Goal: Browse casually: Explore the website without a specific task or goal

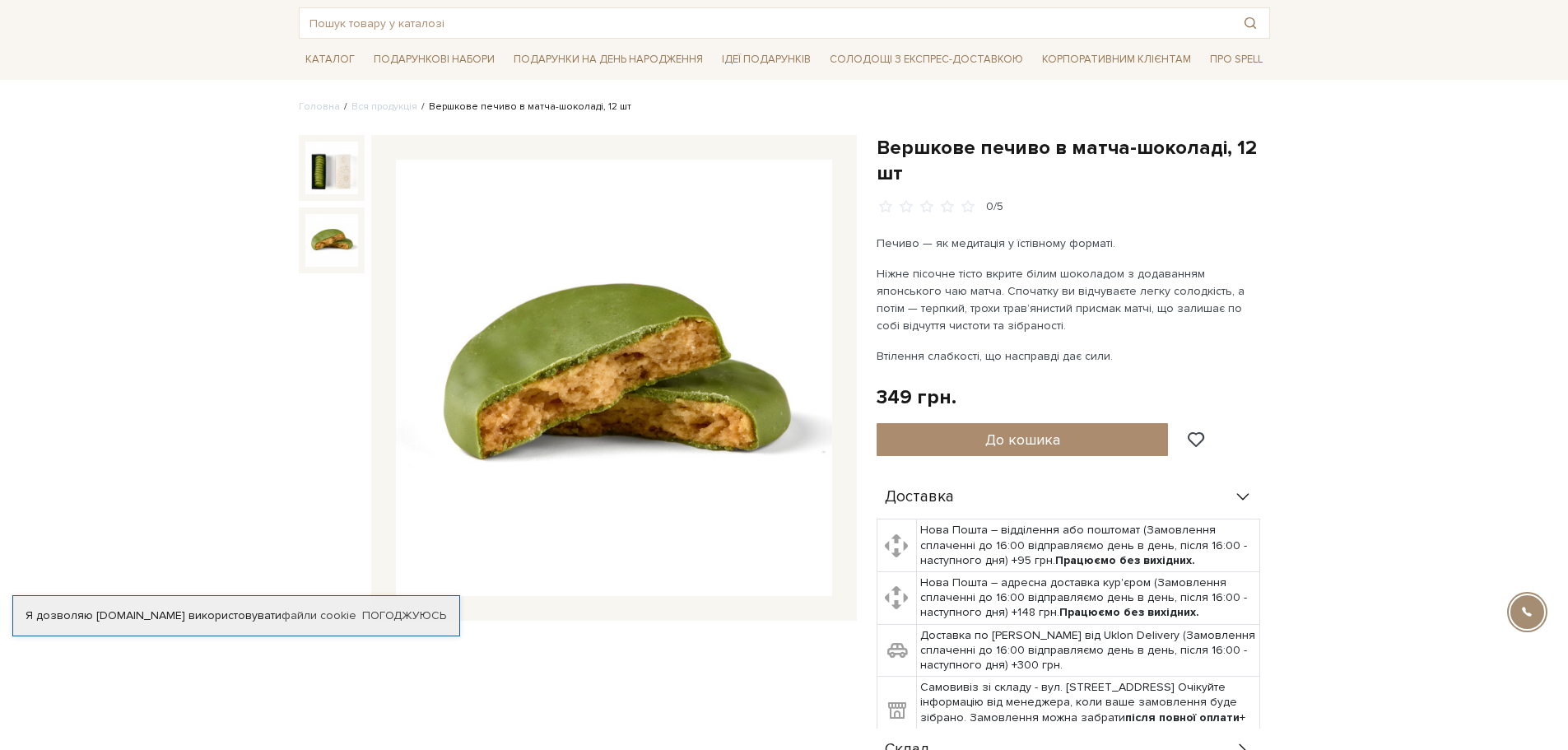
click at [341, 248] on img at bounding box center [332, 240] width 52 height 52
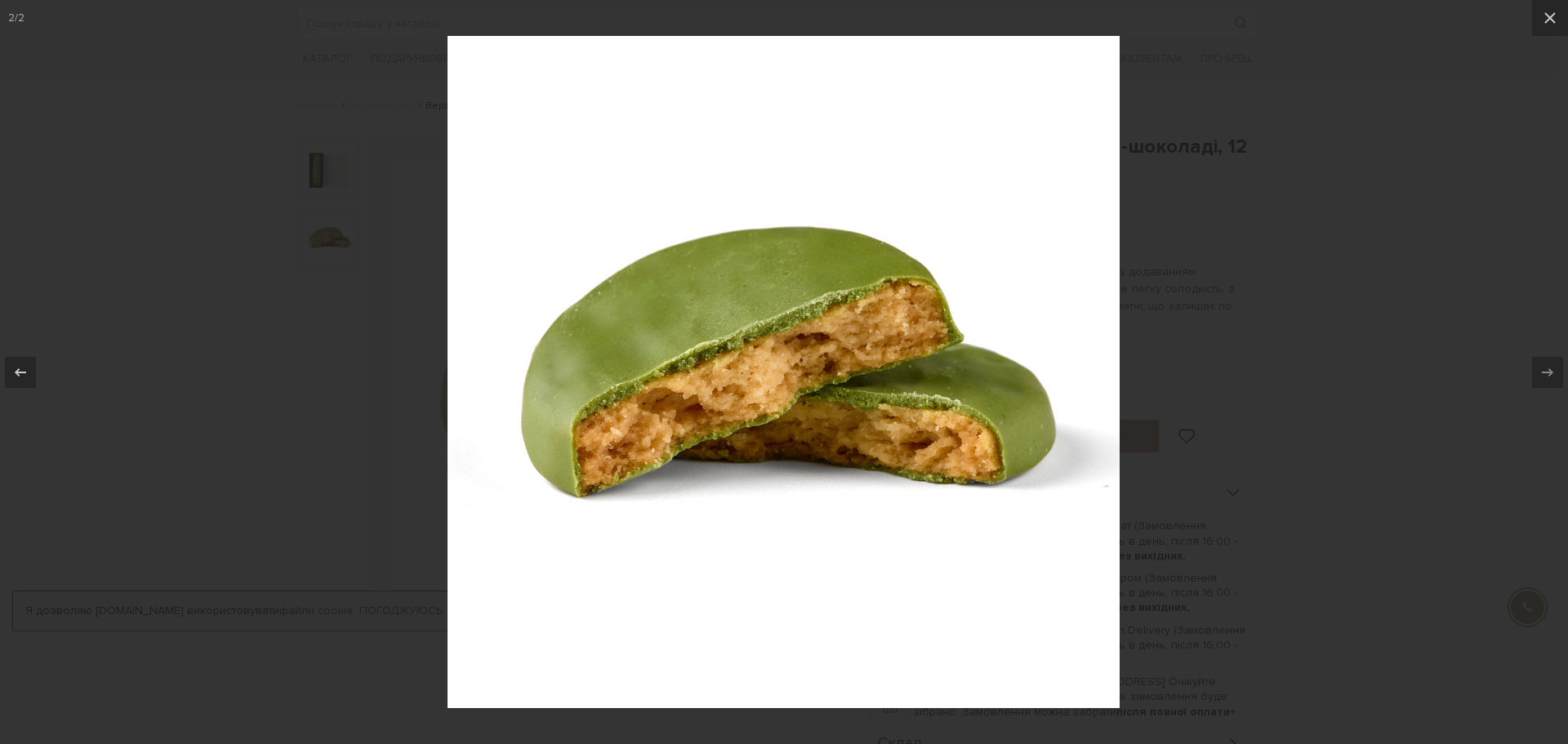
click at [1311, 241] on div at bounding box center [784, 372] width 1568 height 744
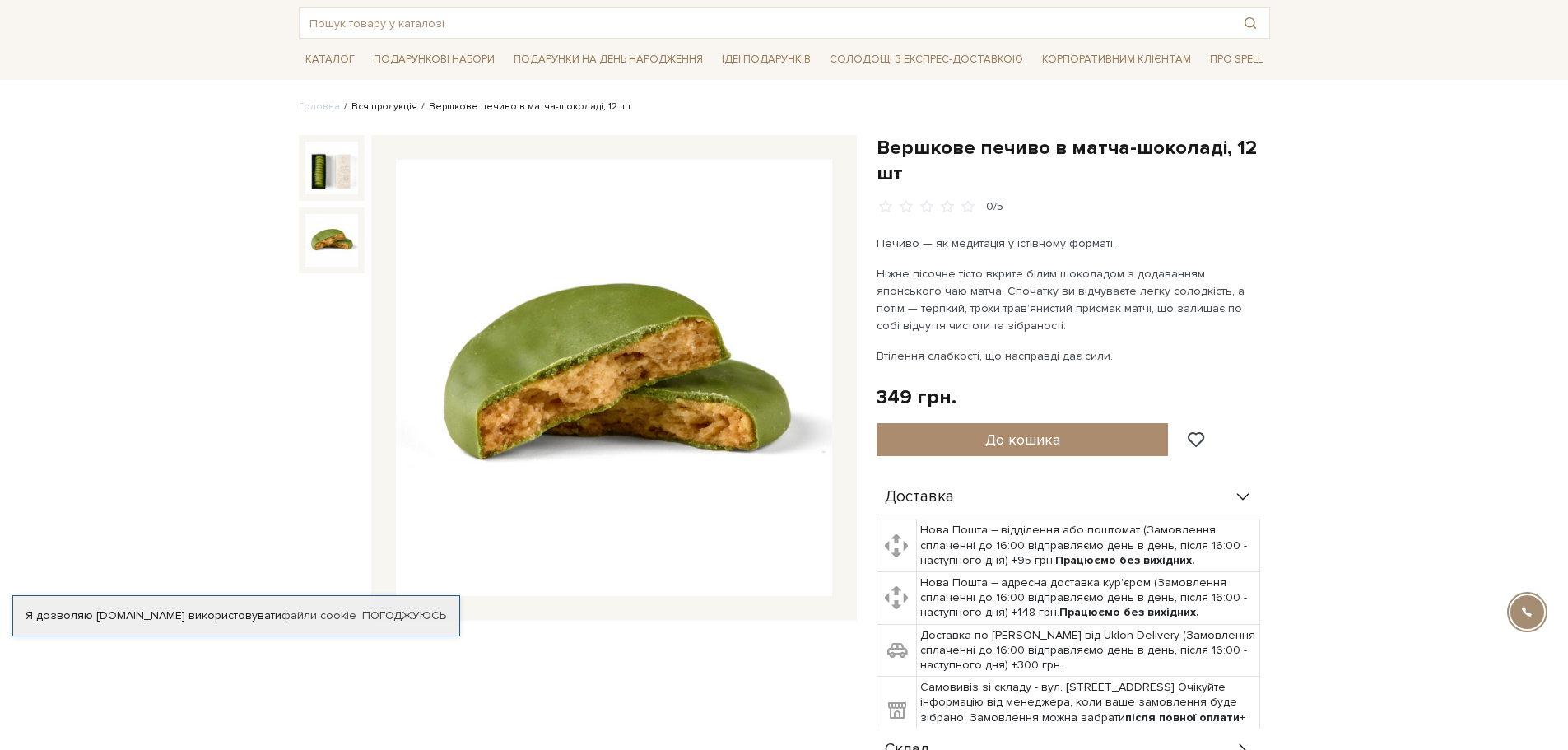
click at [365, 110] on link "Вся продукція" at bounding box center [384, 106] width 66 height 12
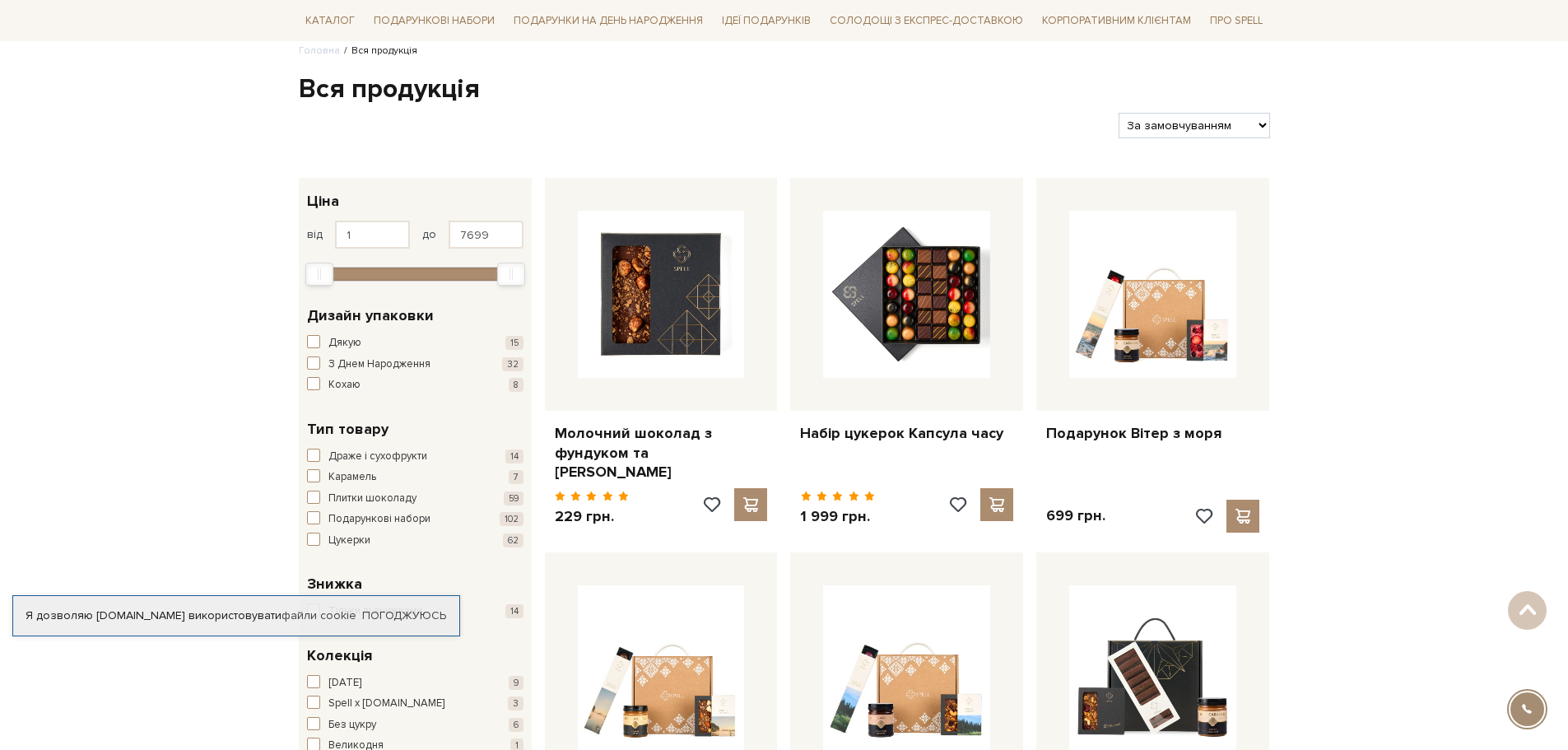
scroll to position [82, 0]
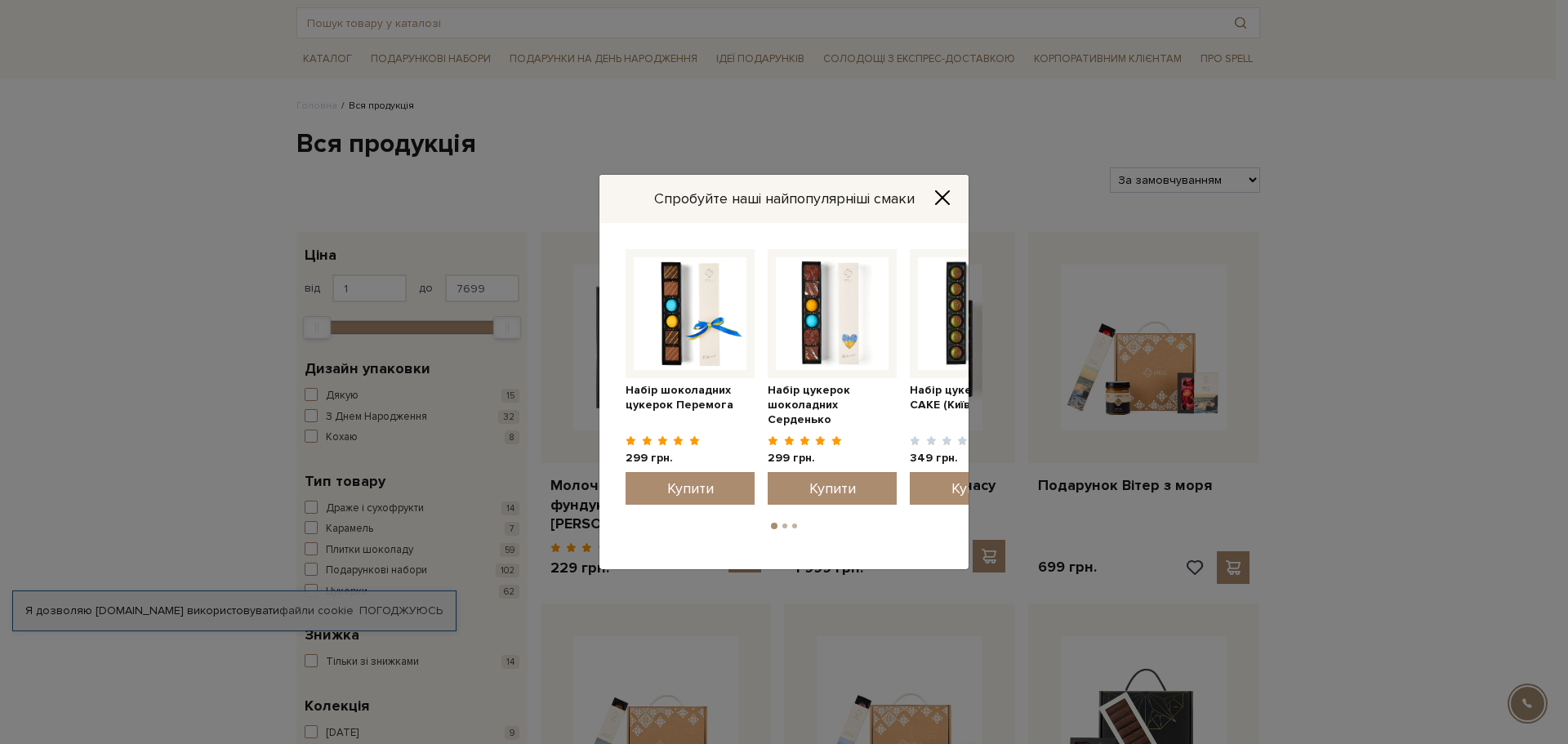
click at [953, 198] on button "Close" at bounding box center [942, 197] width 26 height 18
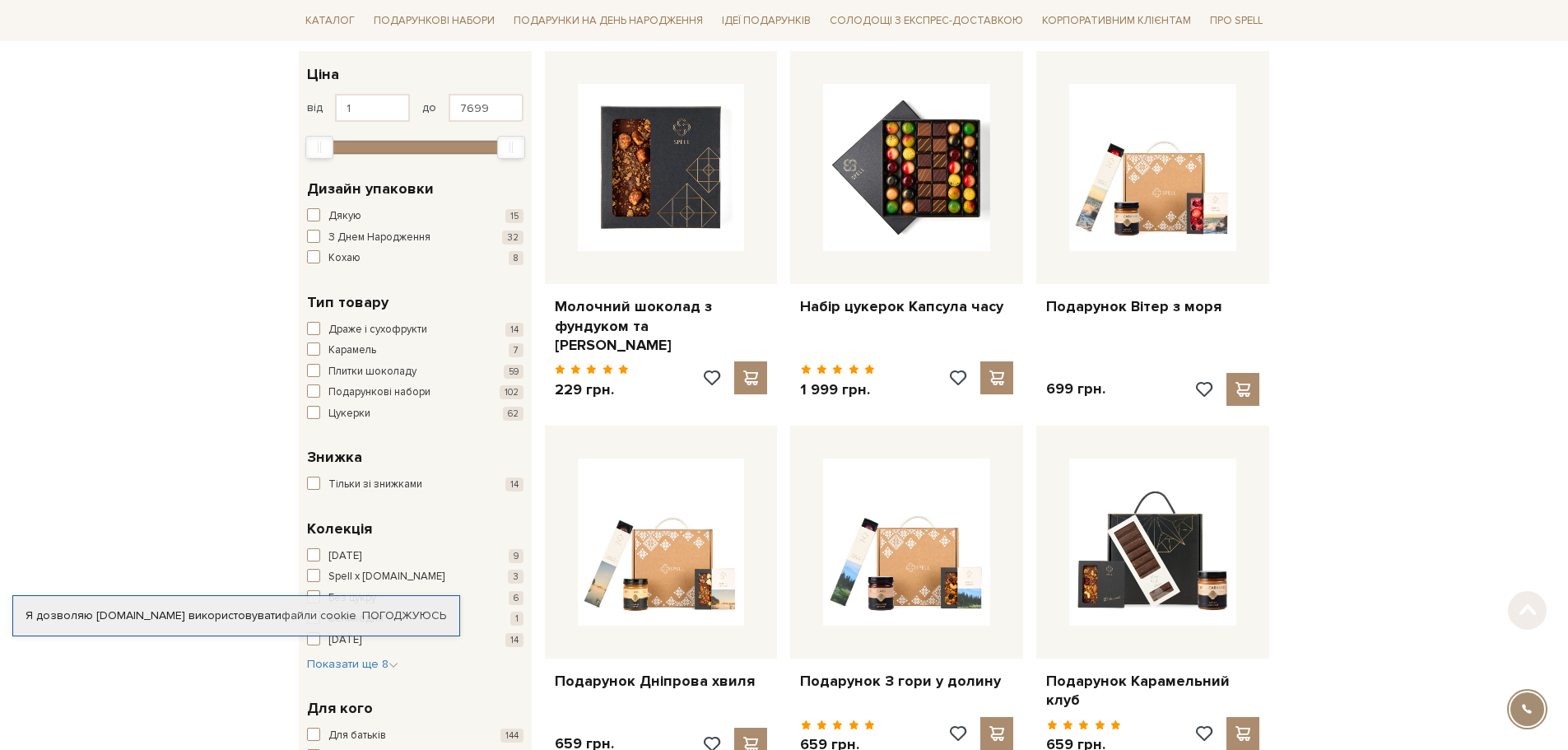
scroll to position [329, 0]
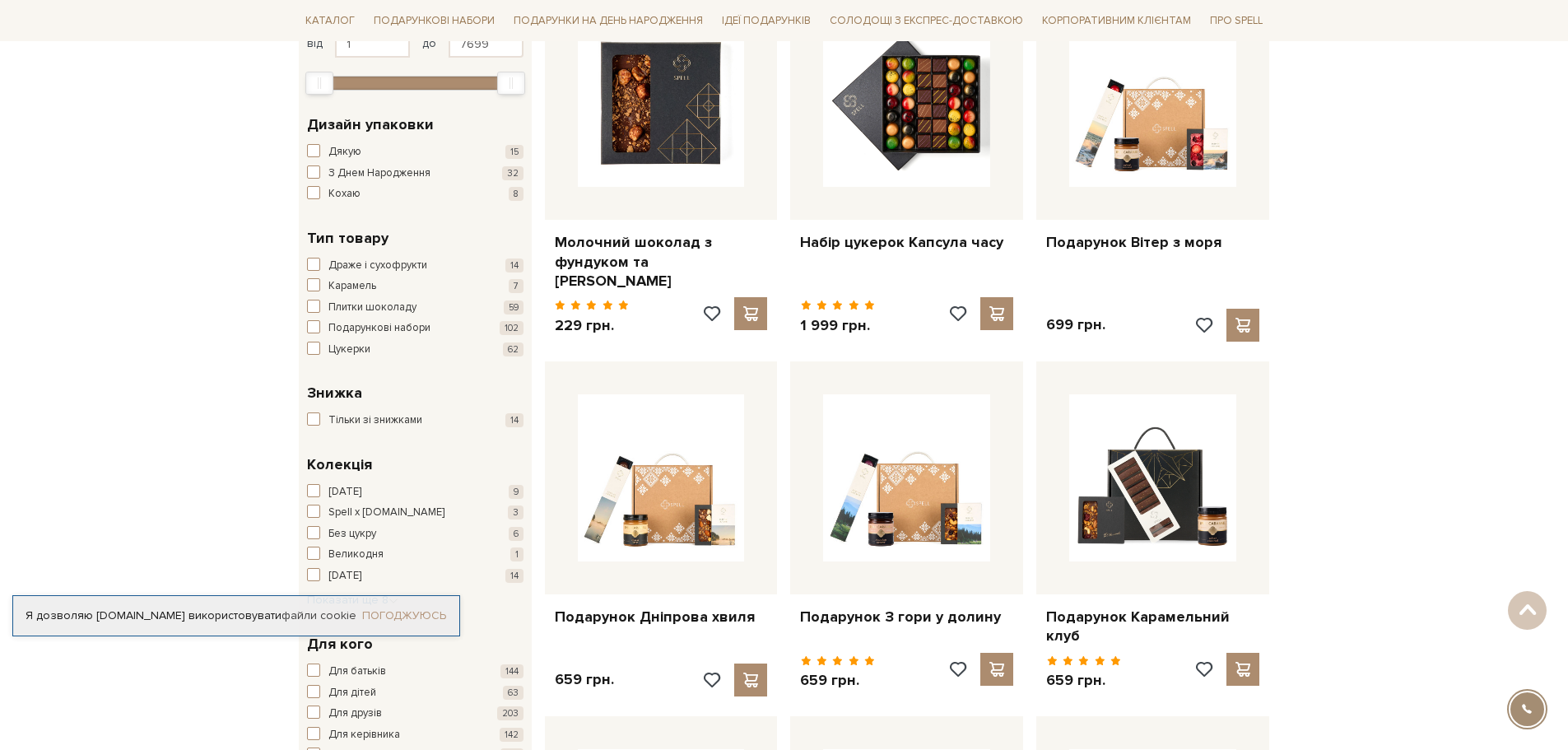
click at [421, 615] on link "Погоджуюсь" at bounding box center [404, 616] width 84 height 15
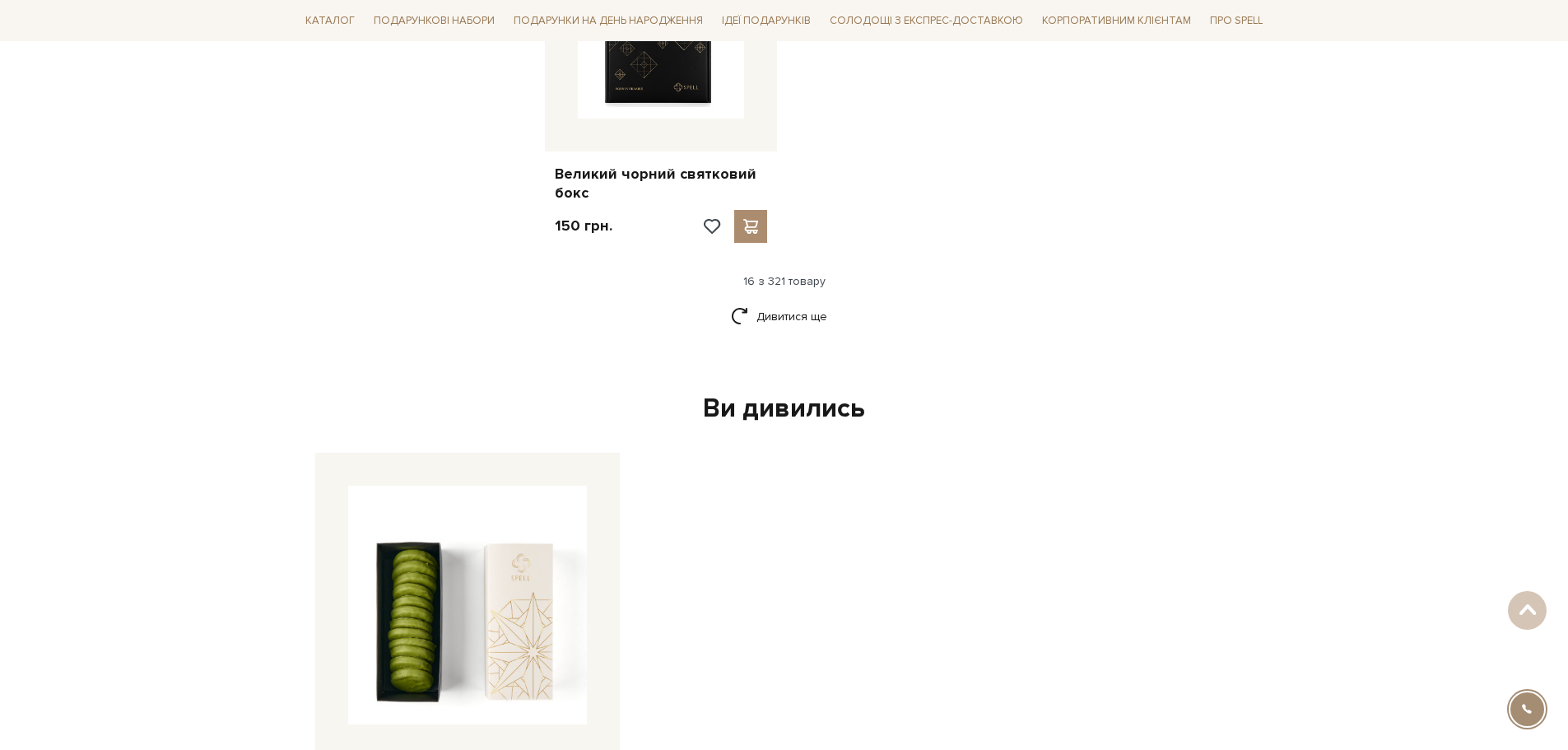
scroll to position [2388, 0]
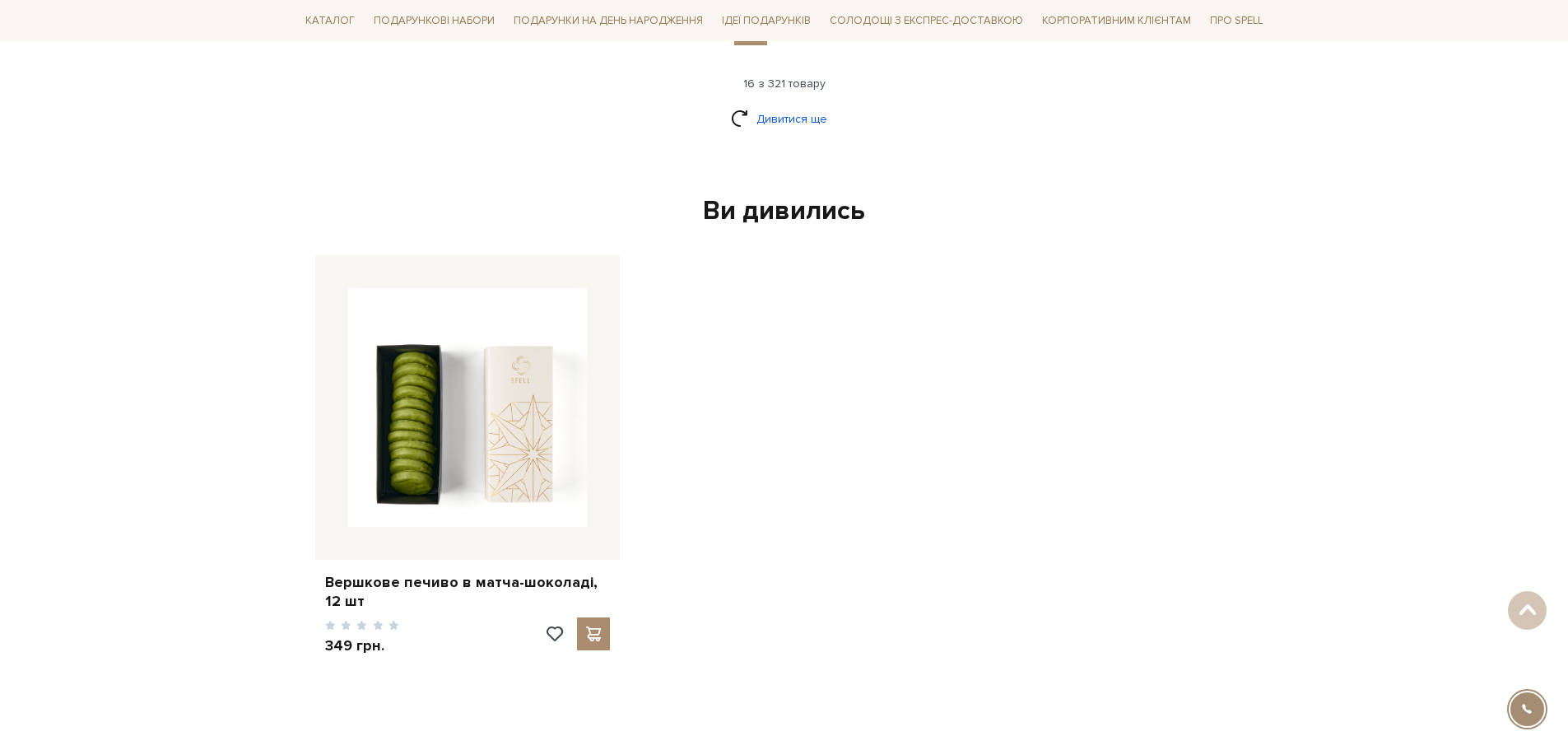
click at [784, 105] on link "Дивитися ще" at bounding box center [784, 119] width 107 height 29
click at [778, 105] on link "Дивитися ще" at bounding box center [784, 119] width 107 height 29
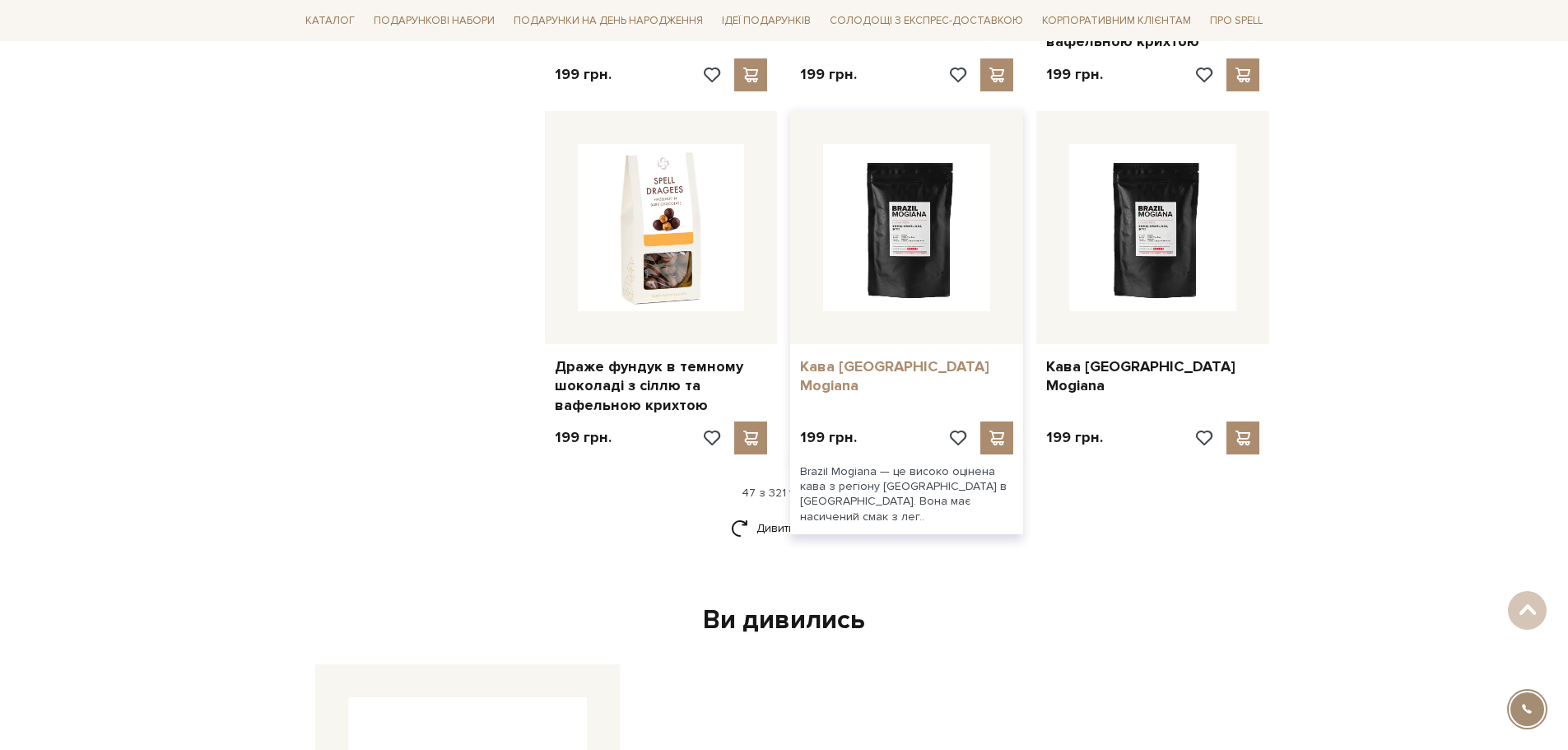
scroll to position [5516, 0]
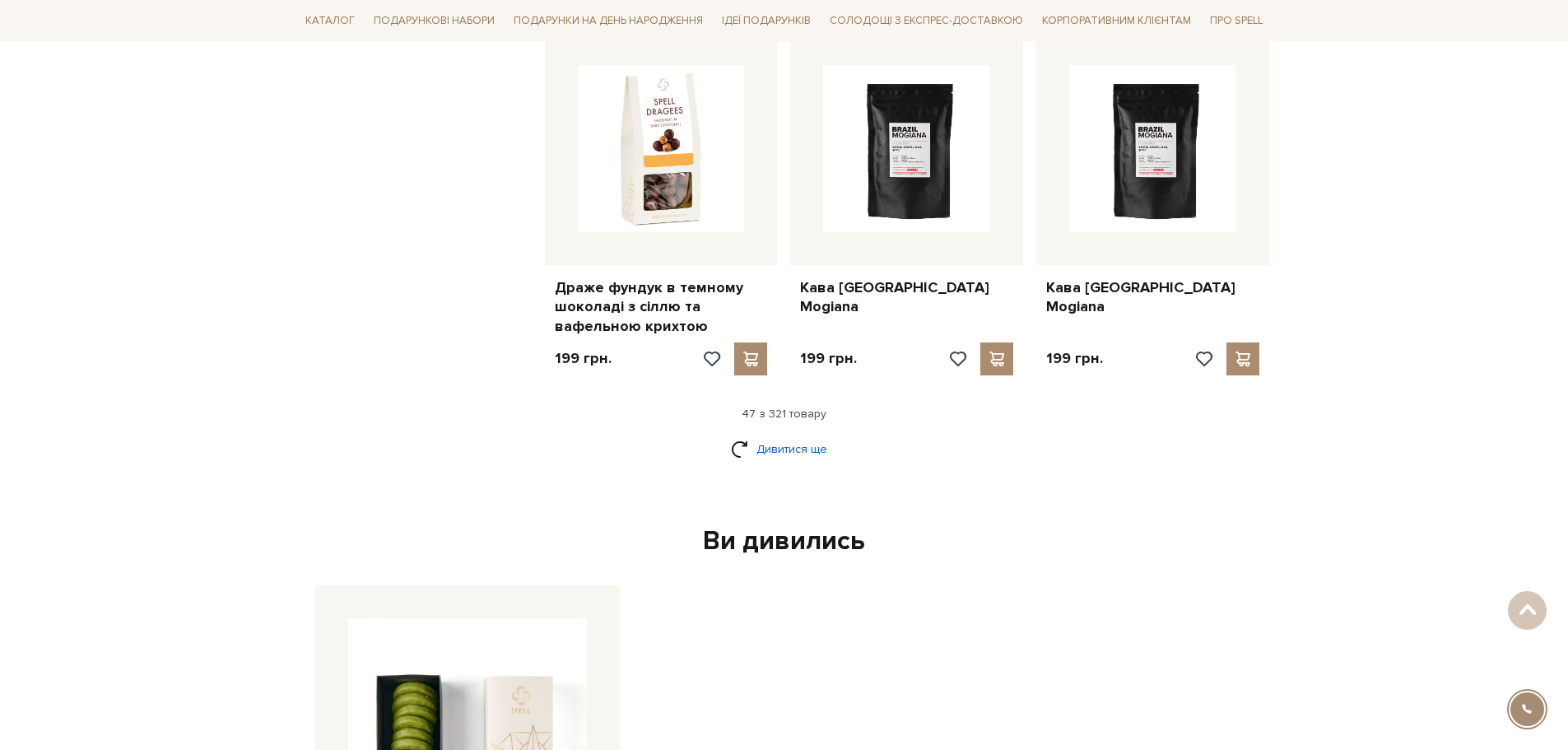
click at [798, 435] on link "Дивитися ще" at bounding box center [784, 449] width 107 height 29
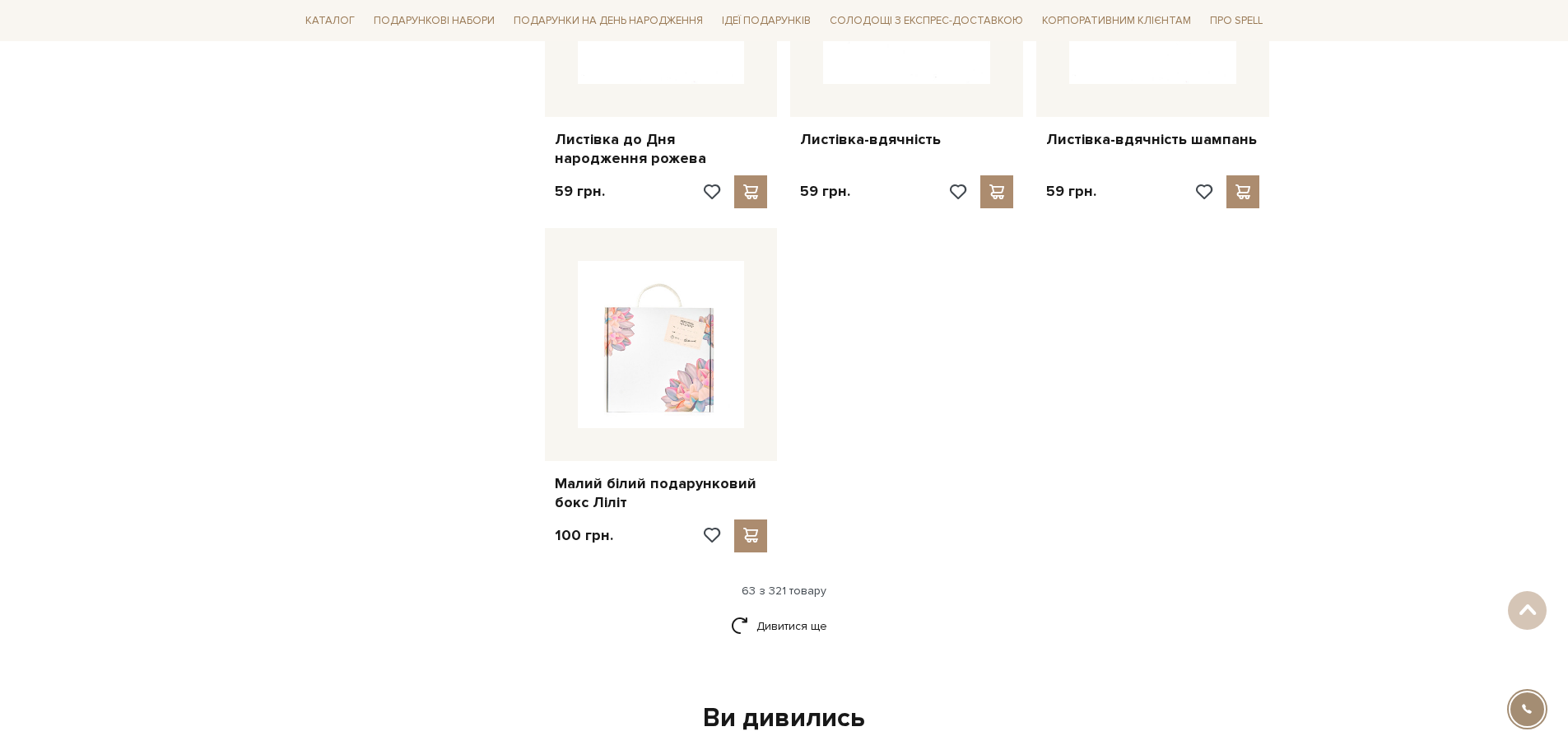
scroll to position [7411, 0]
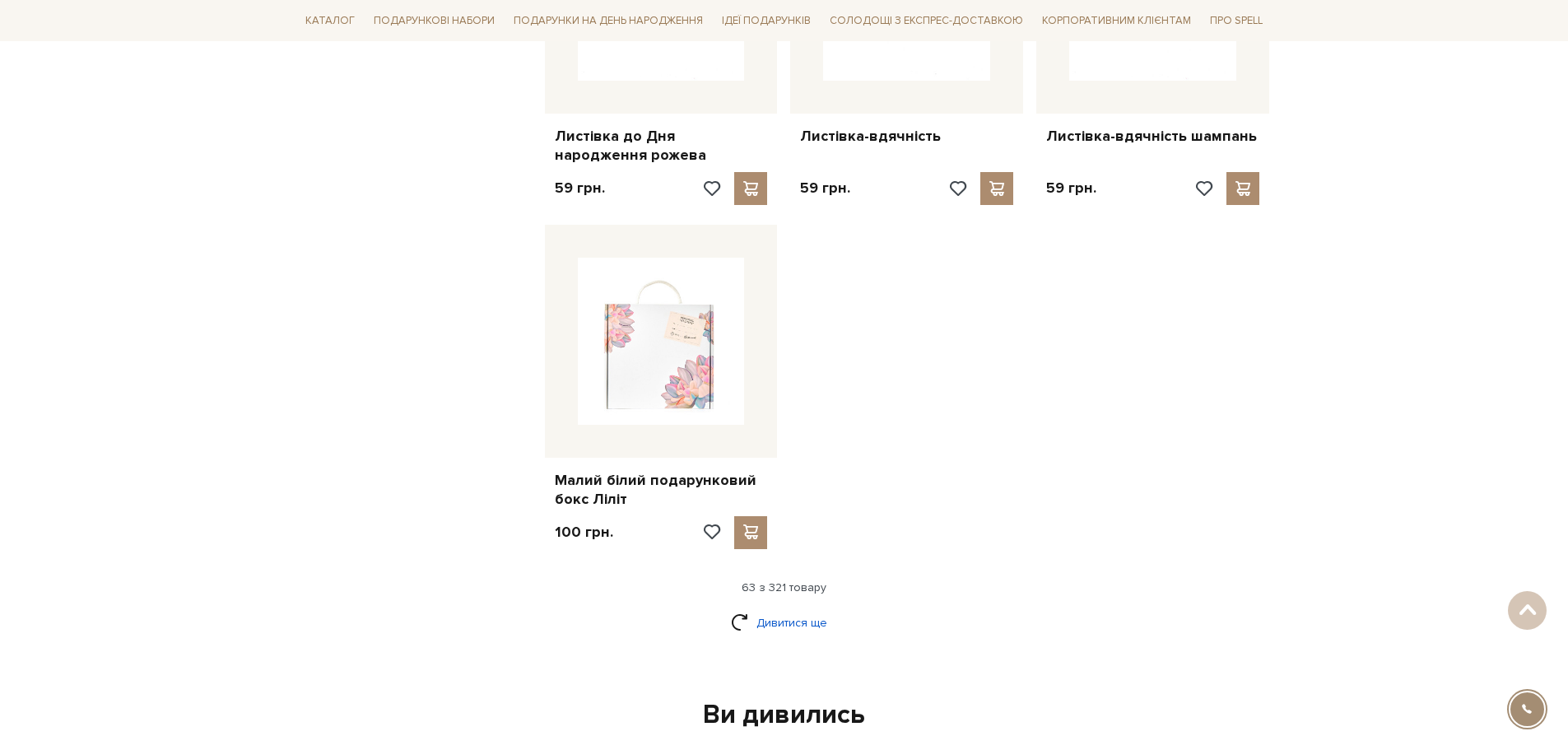
click at [785, 608] on link "Дивитися ще" at bounding box center [784, 622] width 107 height 29
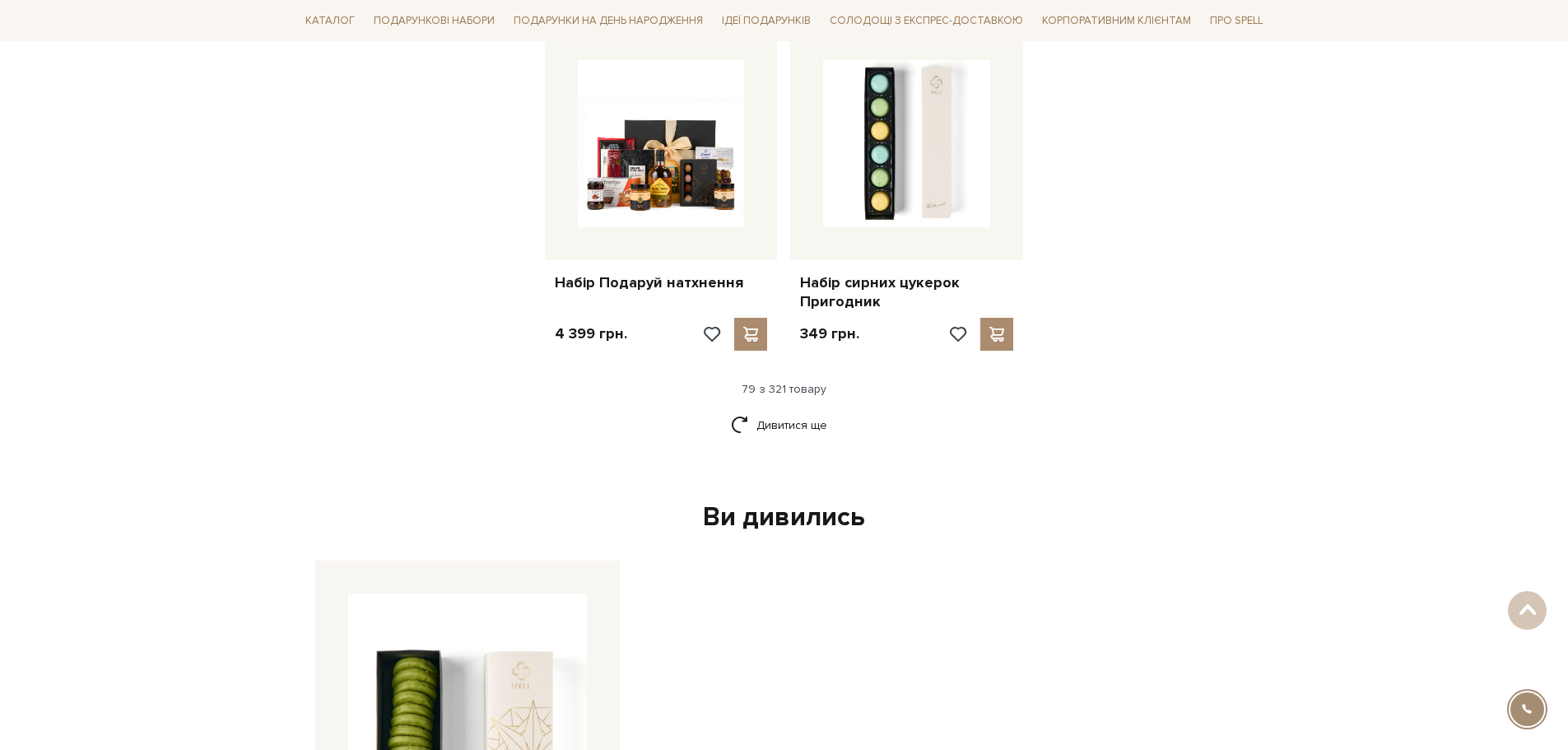
scroll to position [9469, 0]
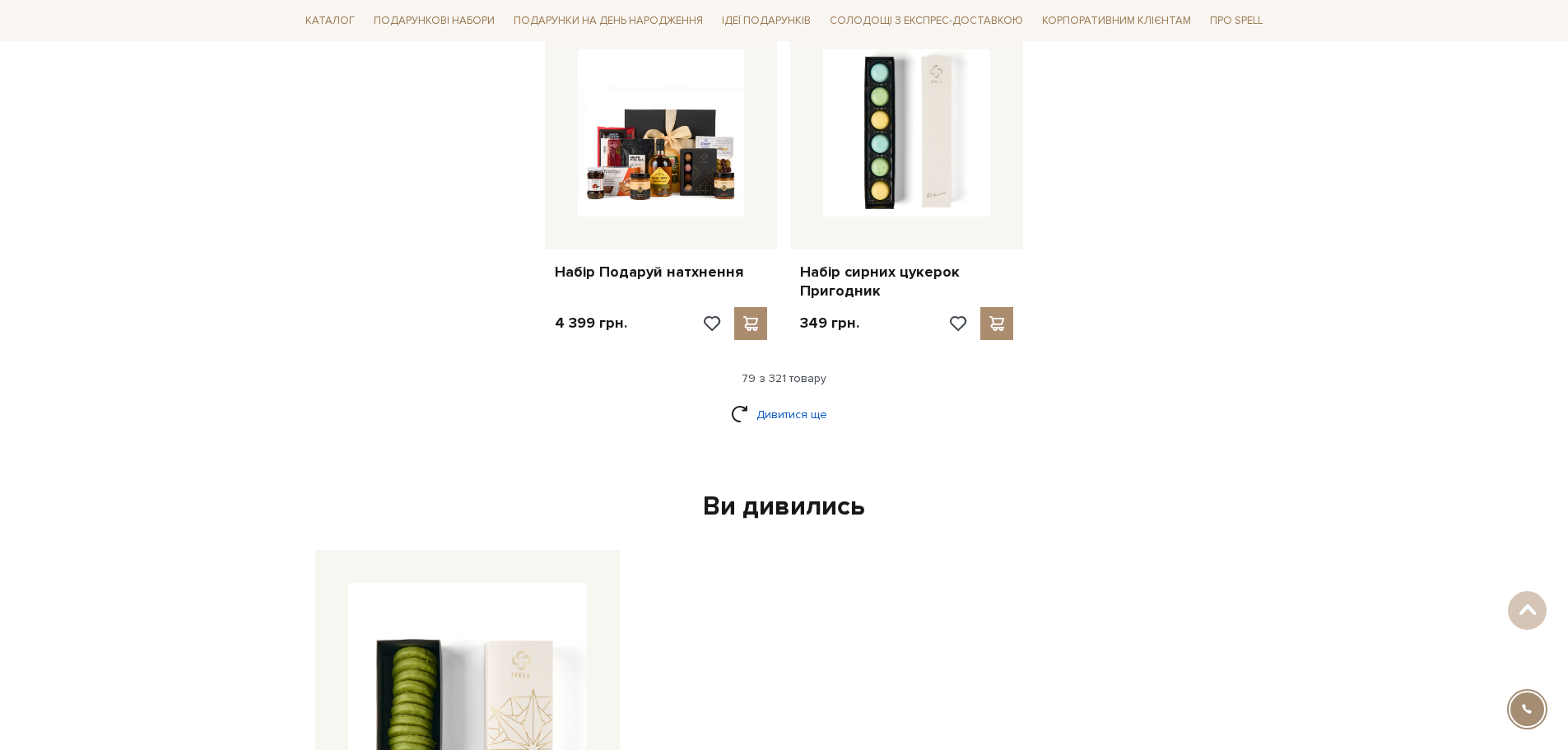
click at [755, 400] on link "Дивитися ще" at bounding box center [784, 414] width 107 height 29
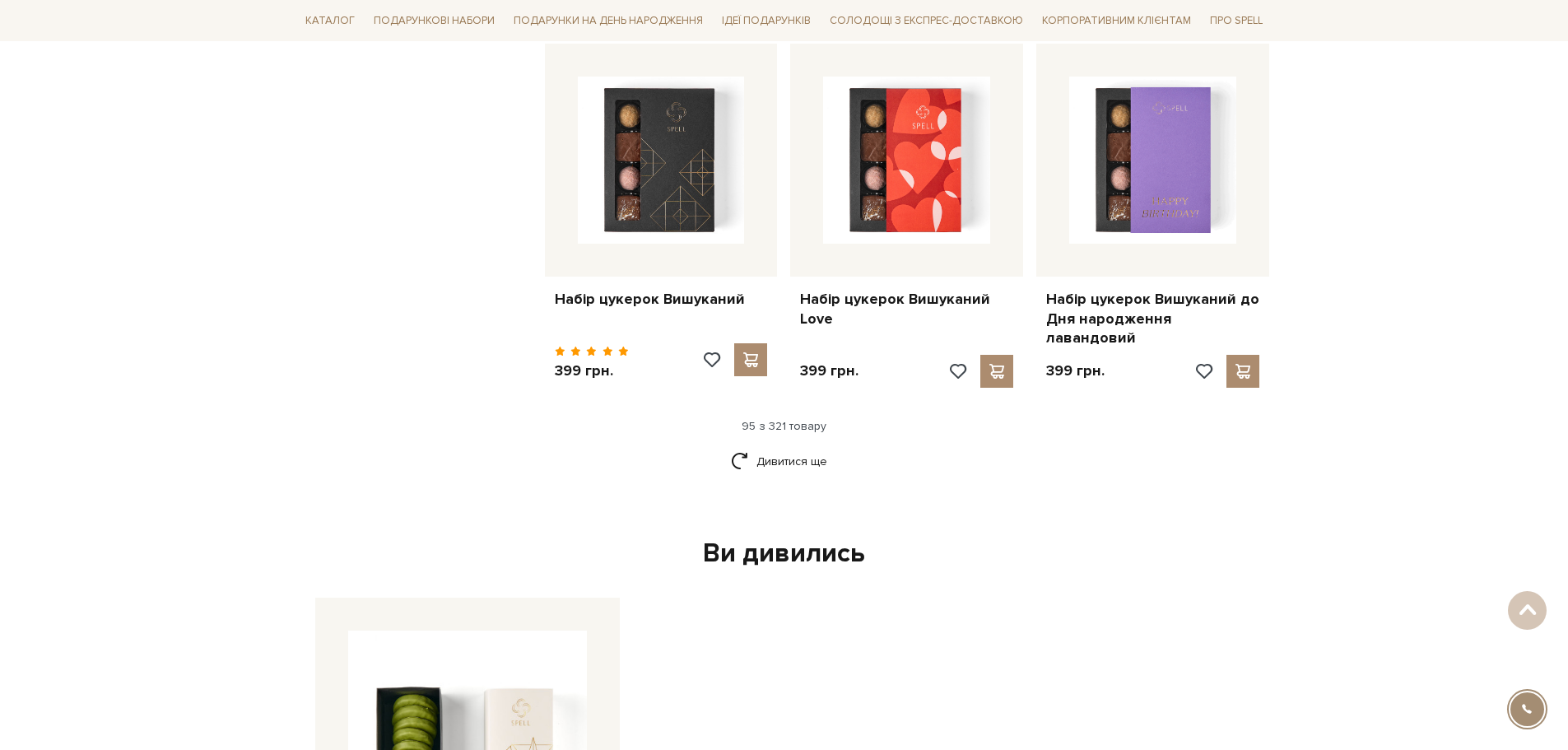
scroll to position [11280, 0]
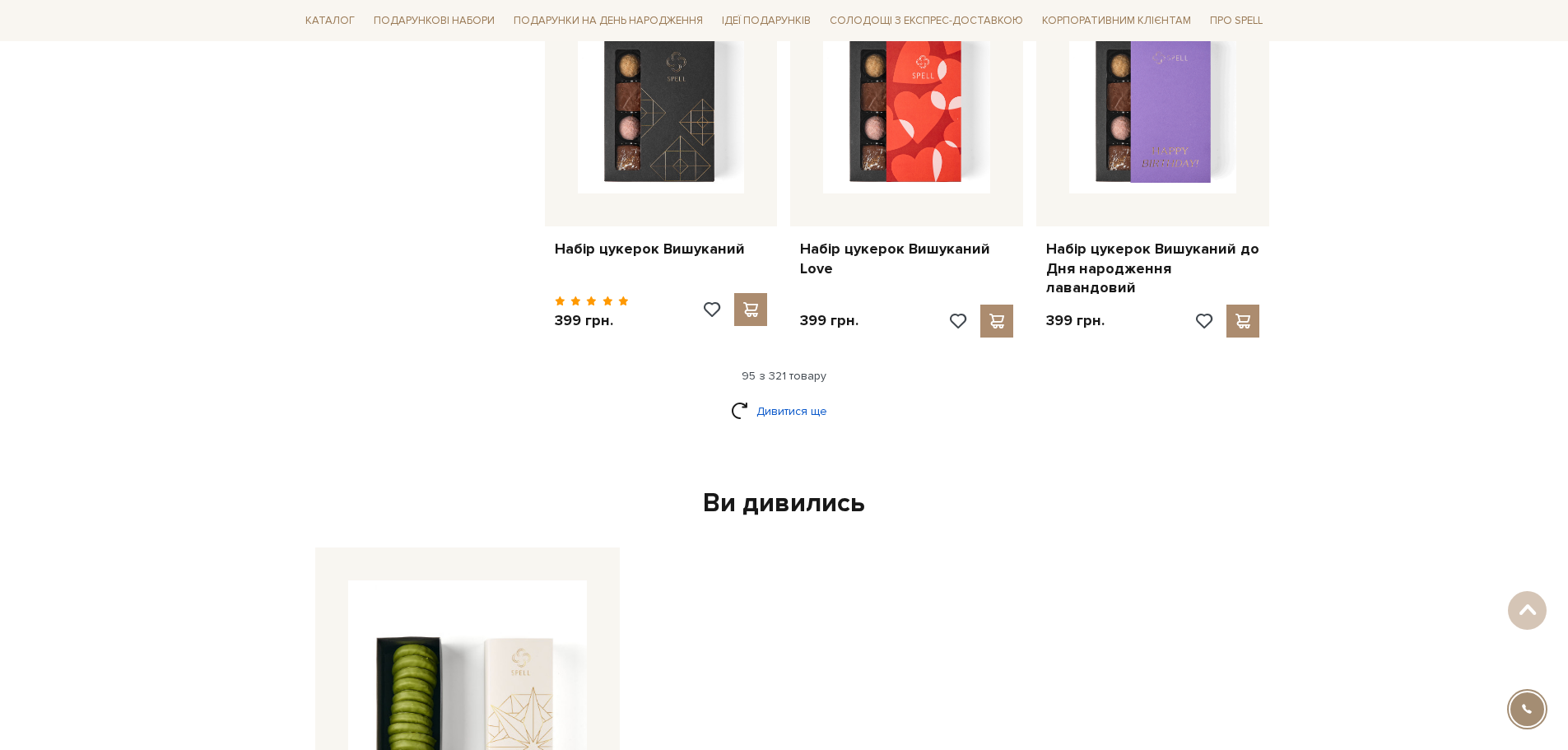
click at [807, 397] on link "Дивитися ще" at bounding box center [784, 411] width 107 height 29
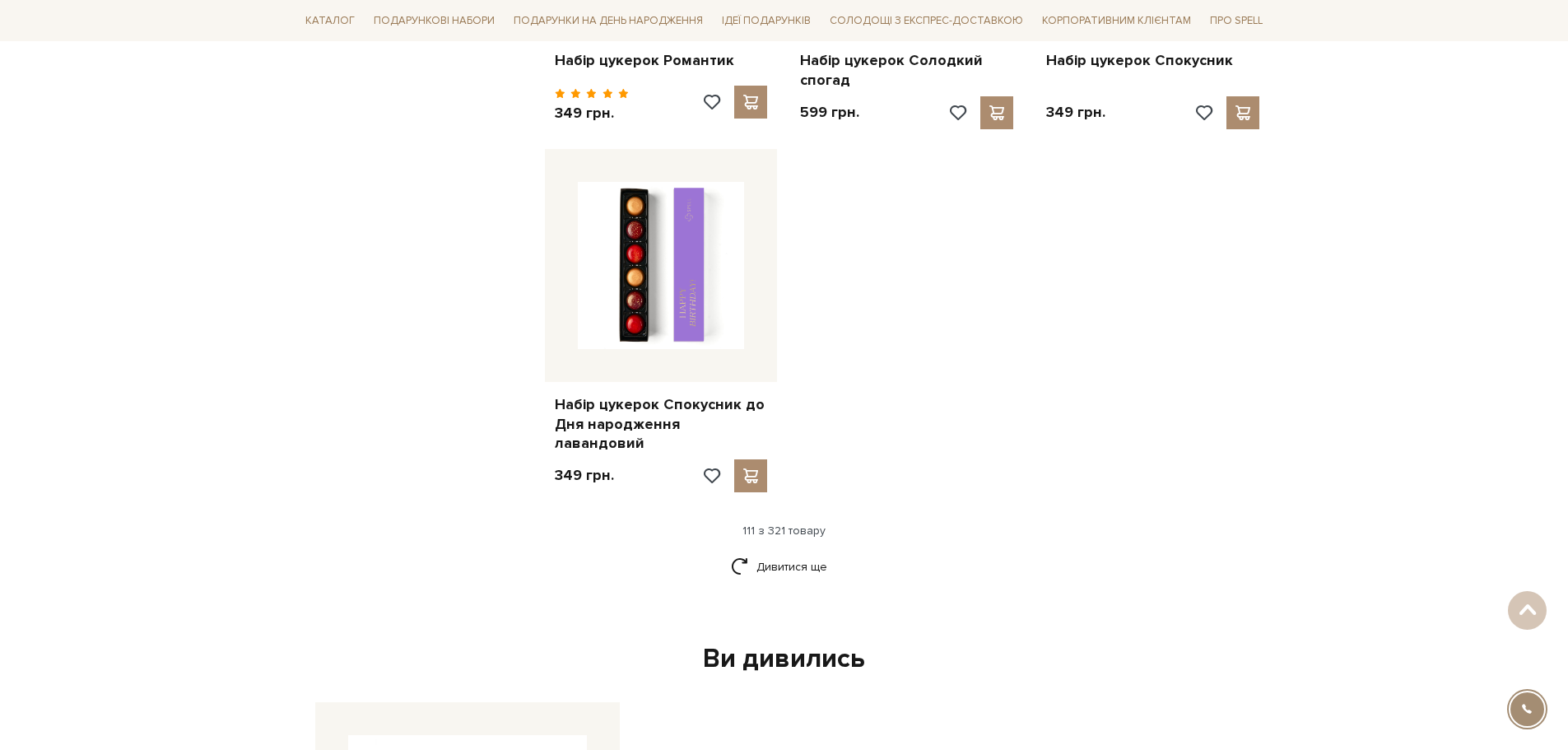
scroll to position [13256, 0]
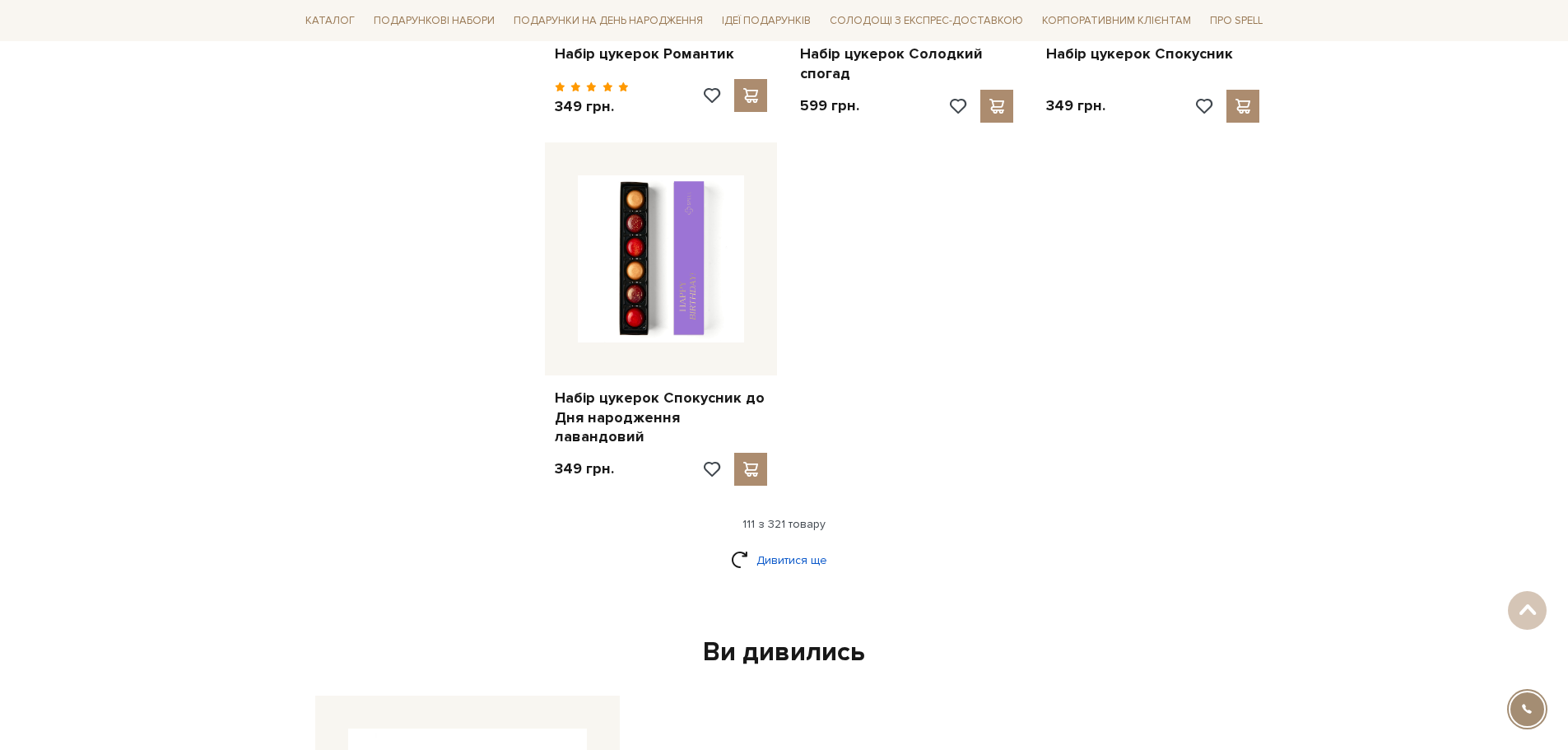
click at [743, 546] on link "Дивитися ще" at bounding box center [784, 560] width 107 height 29
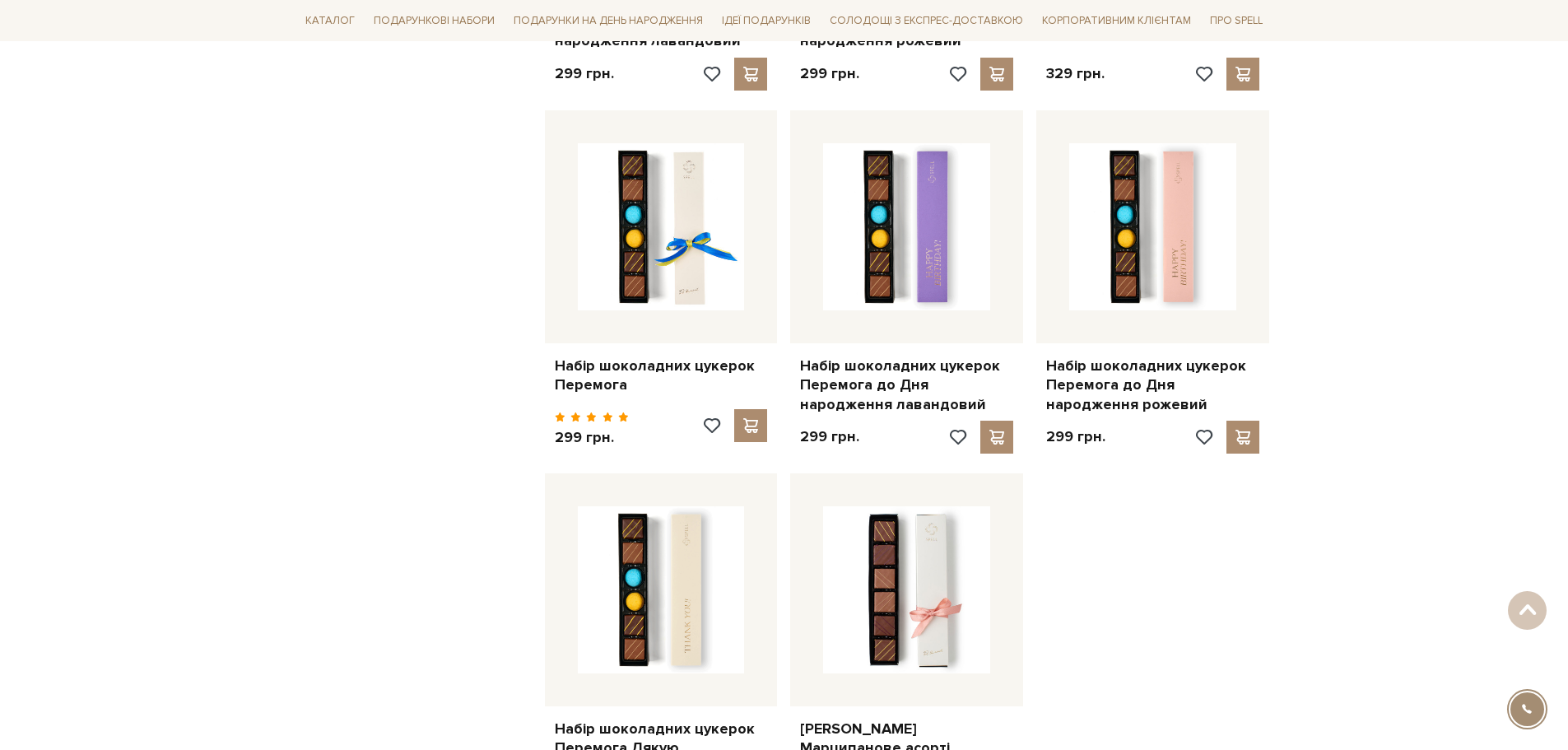
scroll to position [14903, 0]
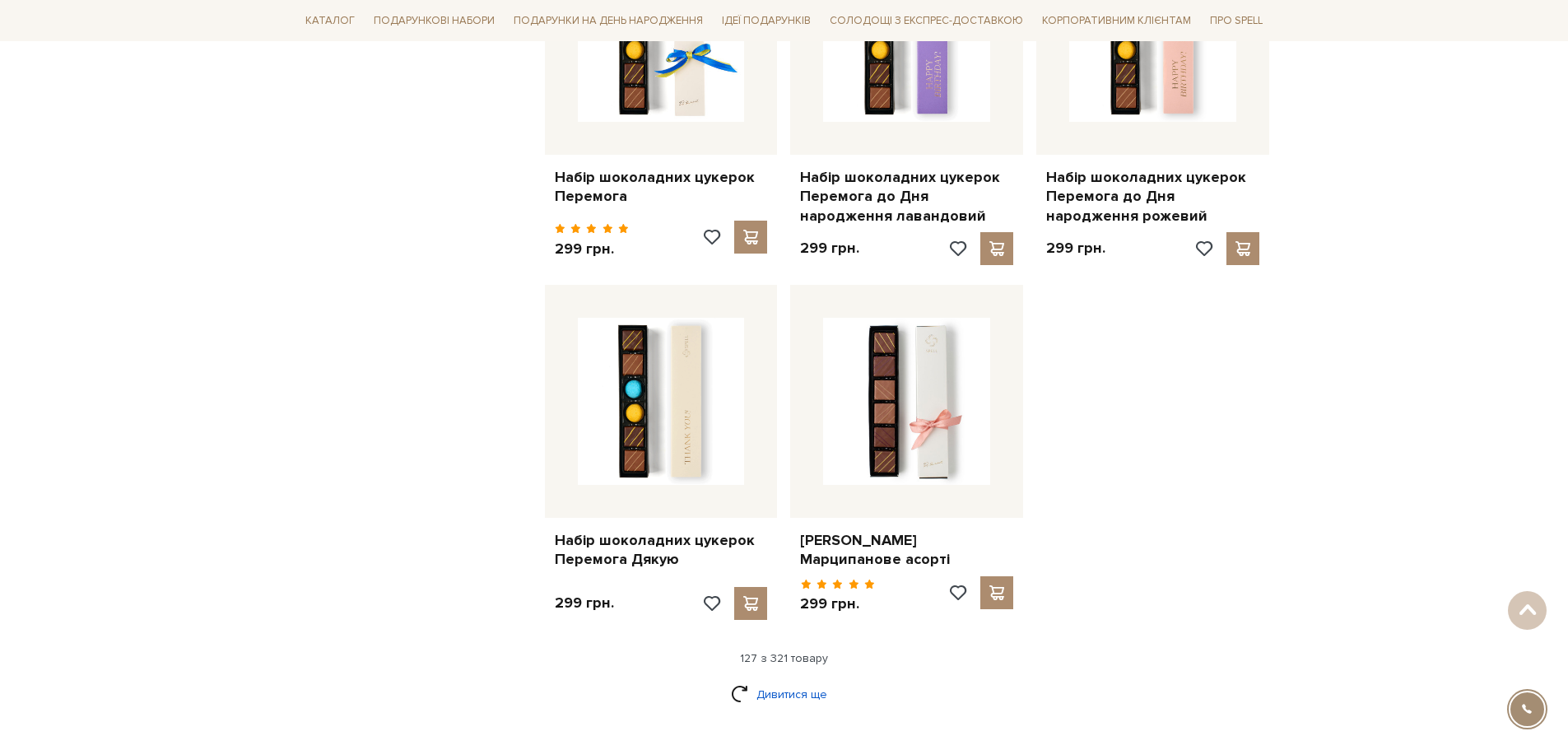
click at [781, 680] on link "Дивитися ще" at bounding box center [784, 694] width 107 height 29
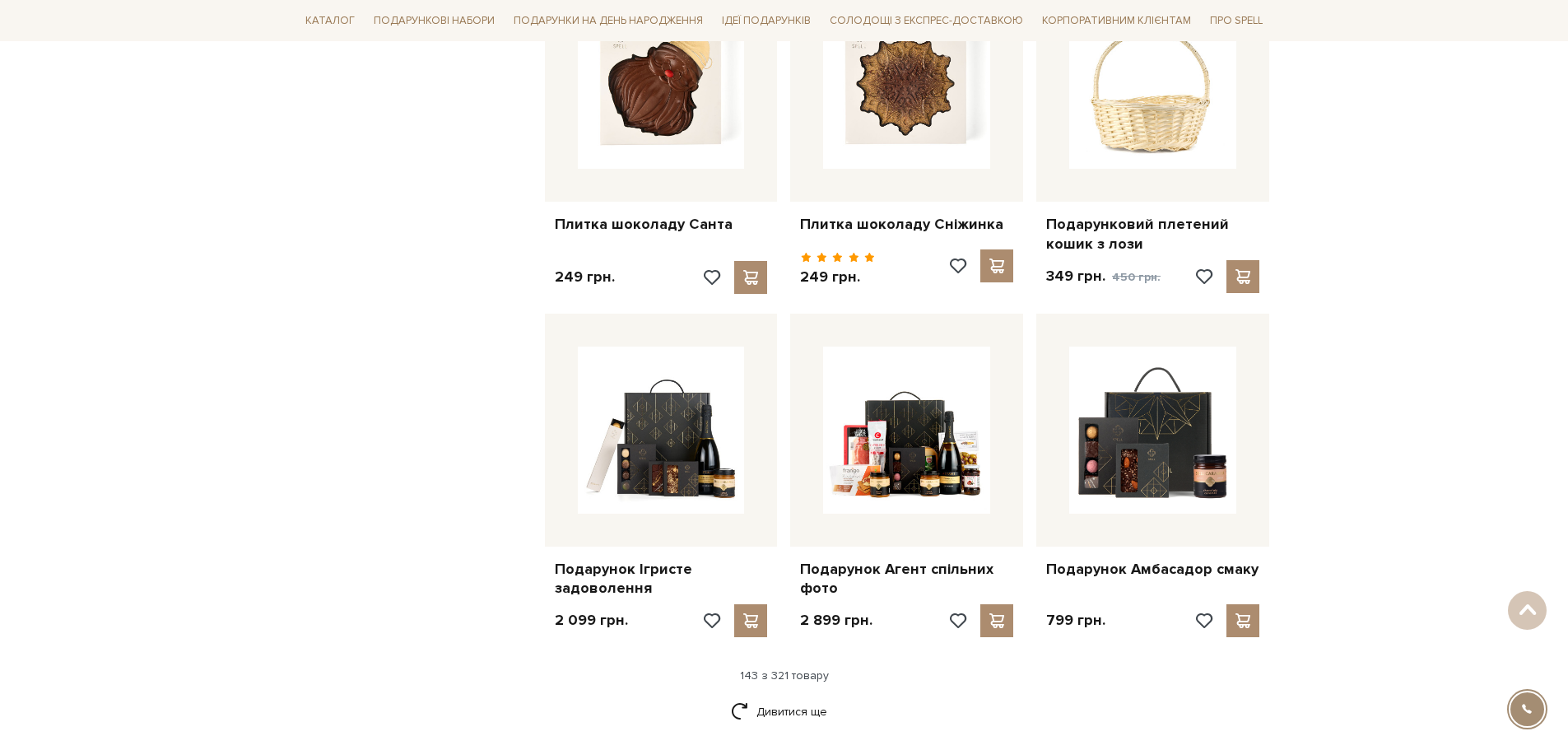
scroll to position [16632, 0]
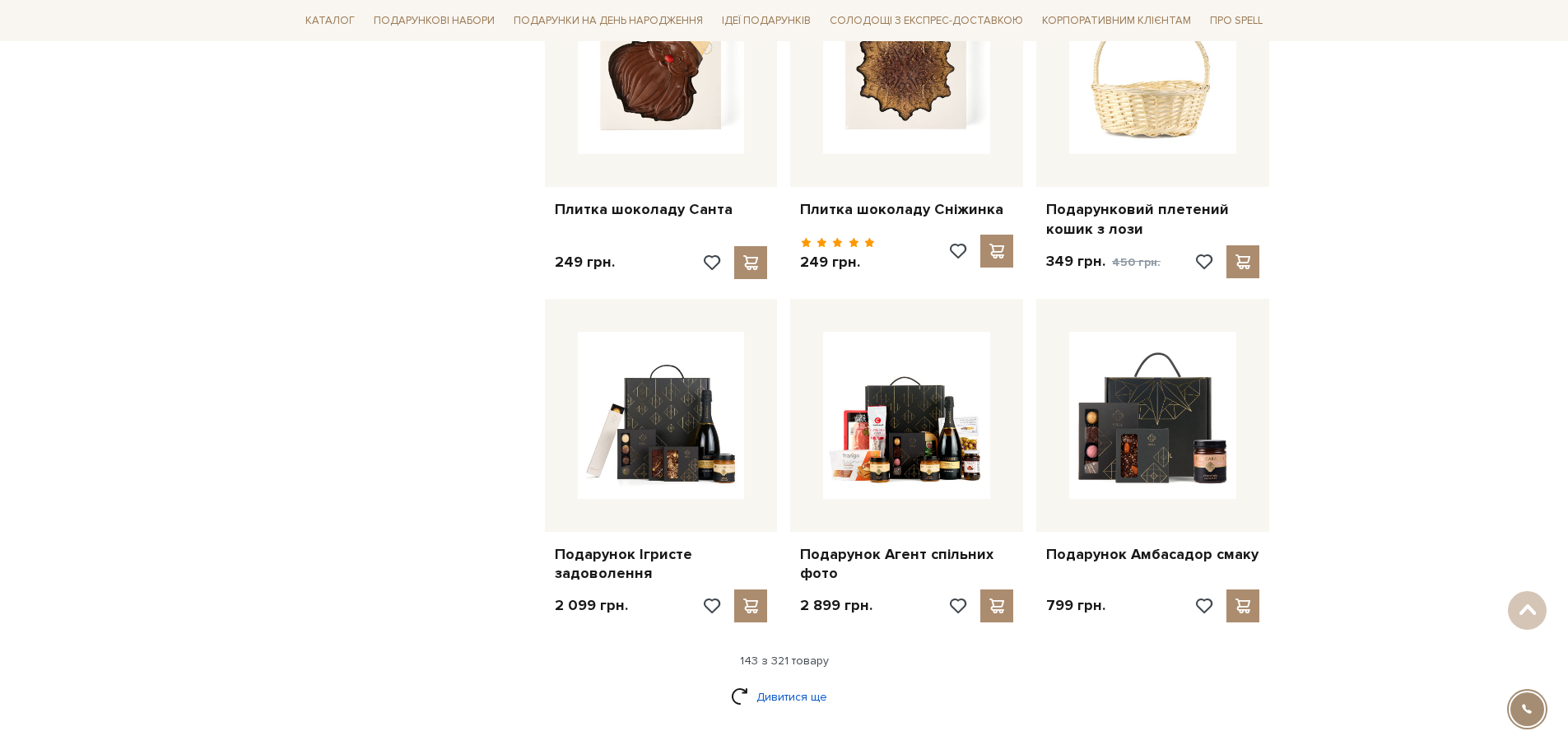
click at [808, 682] on link "Дивитися ще" at bounding box center [784, 697] width 107 height 29
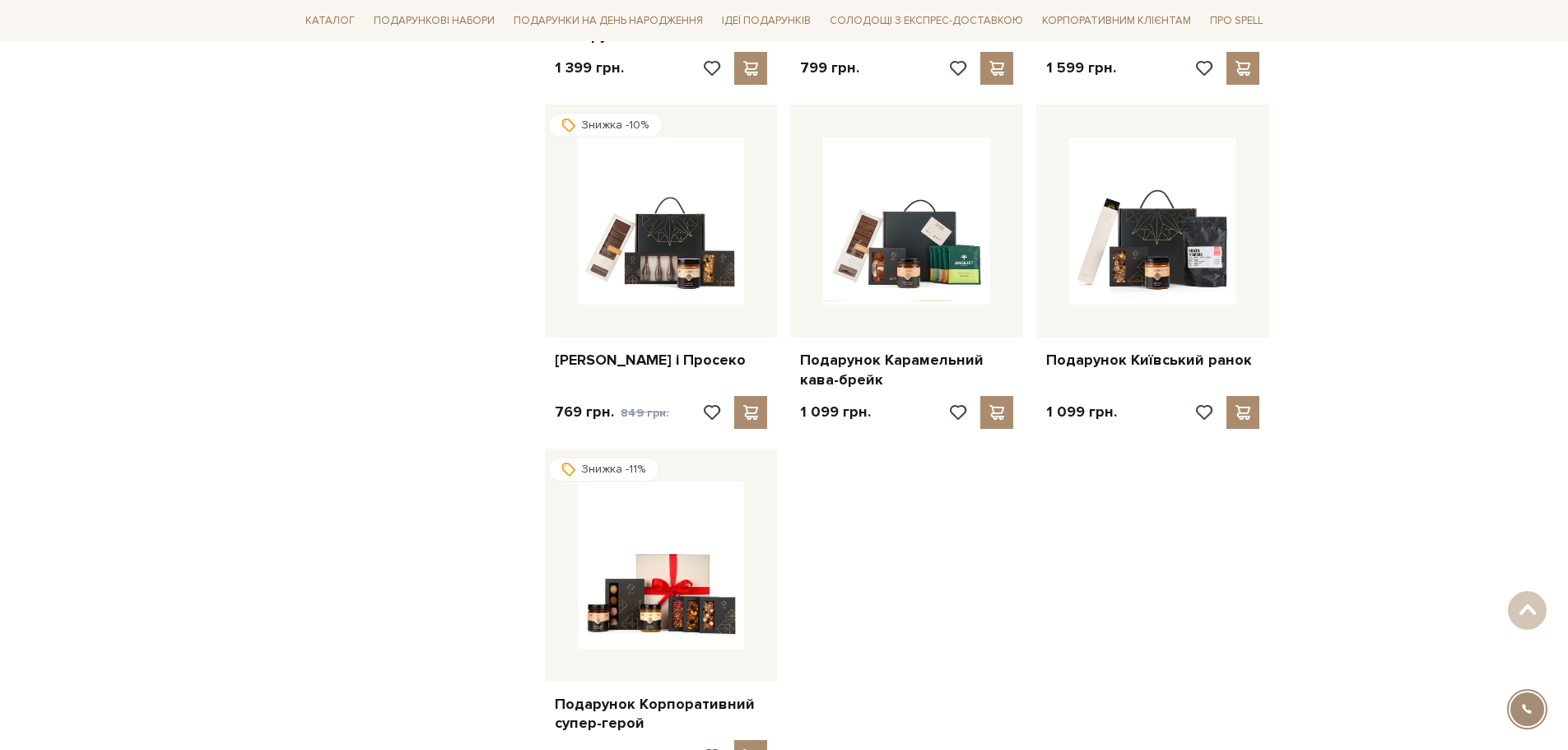
scroll to position [18691, 0]
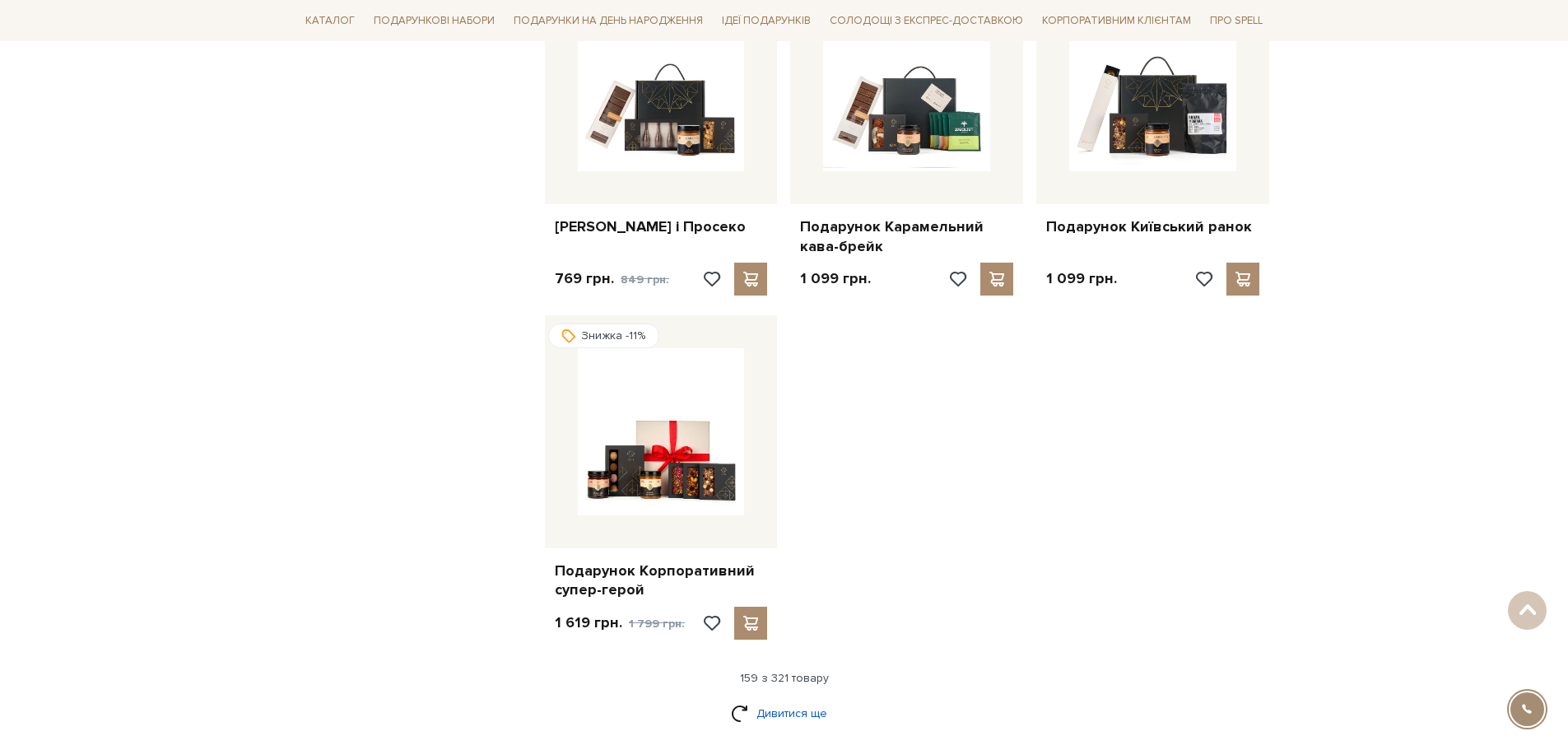
click at [792, 699] on link "Дивитися ще" at bounding box center [784, 713] width 107 height 29
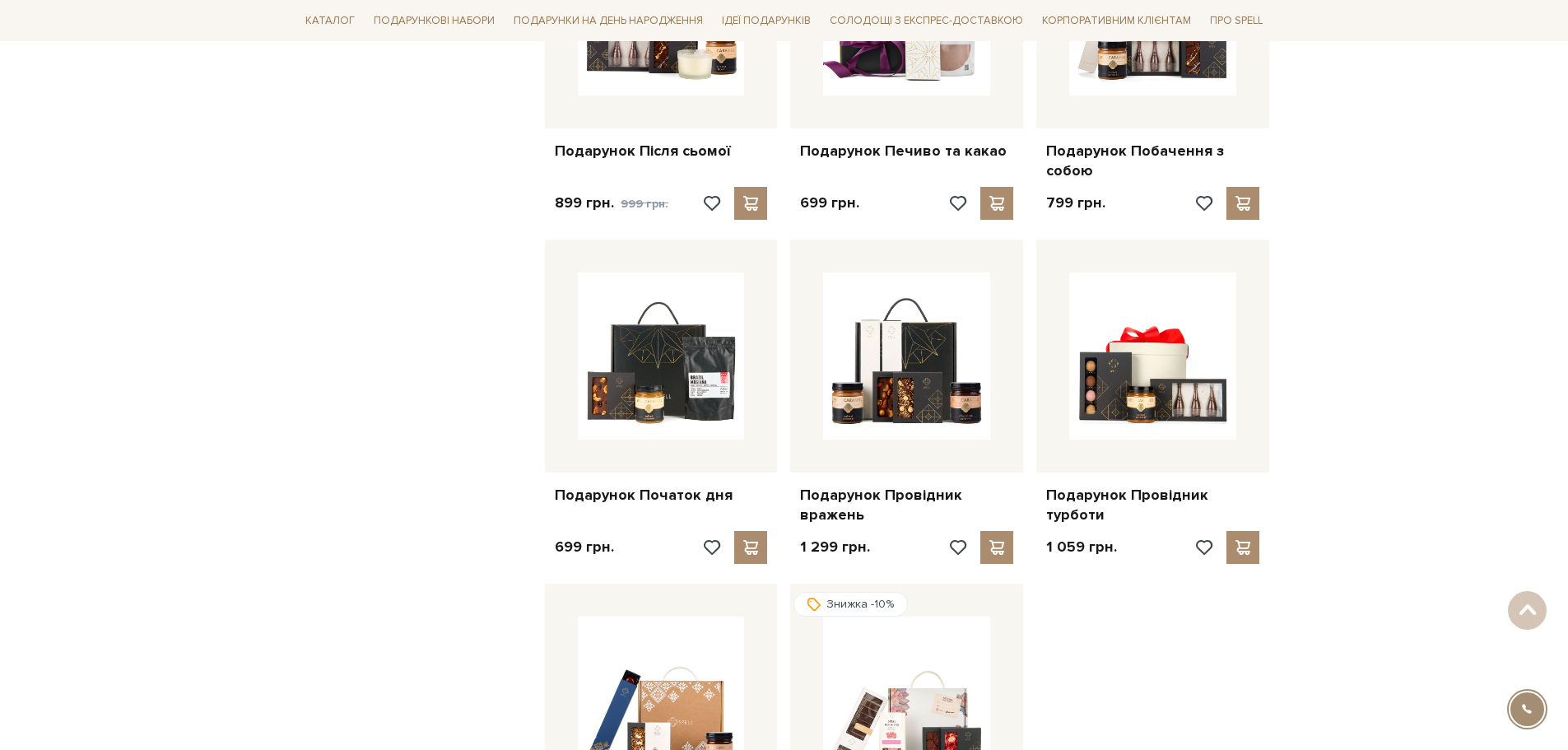
scroll to position [20338, 0]
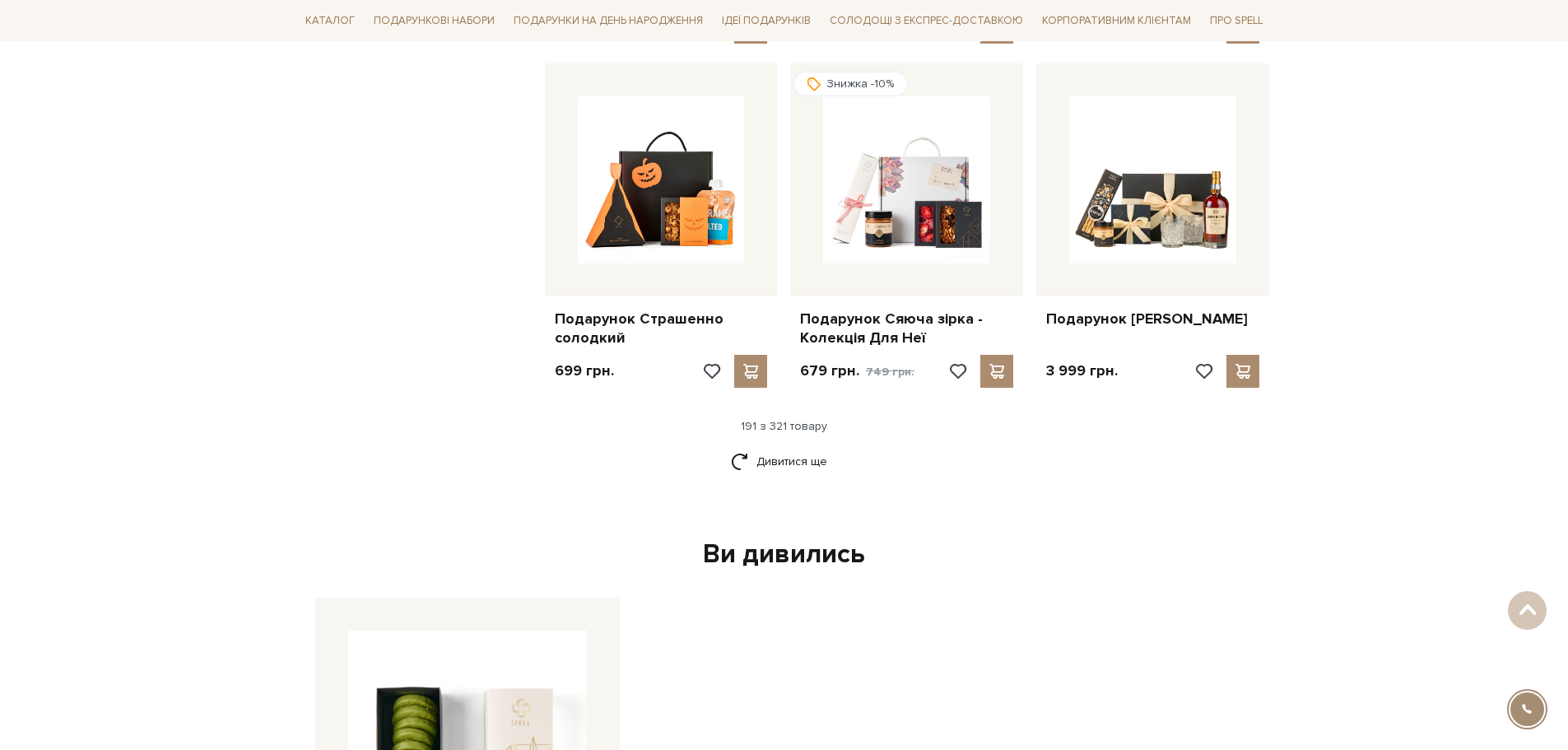
scroll to position [22561, 0]
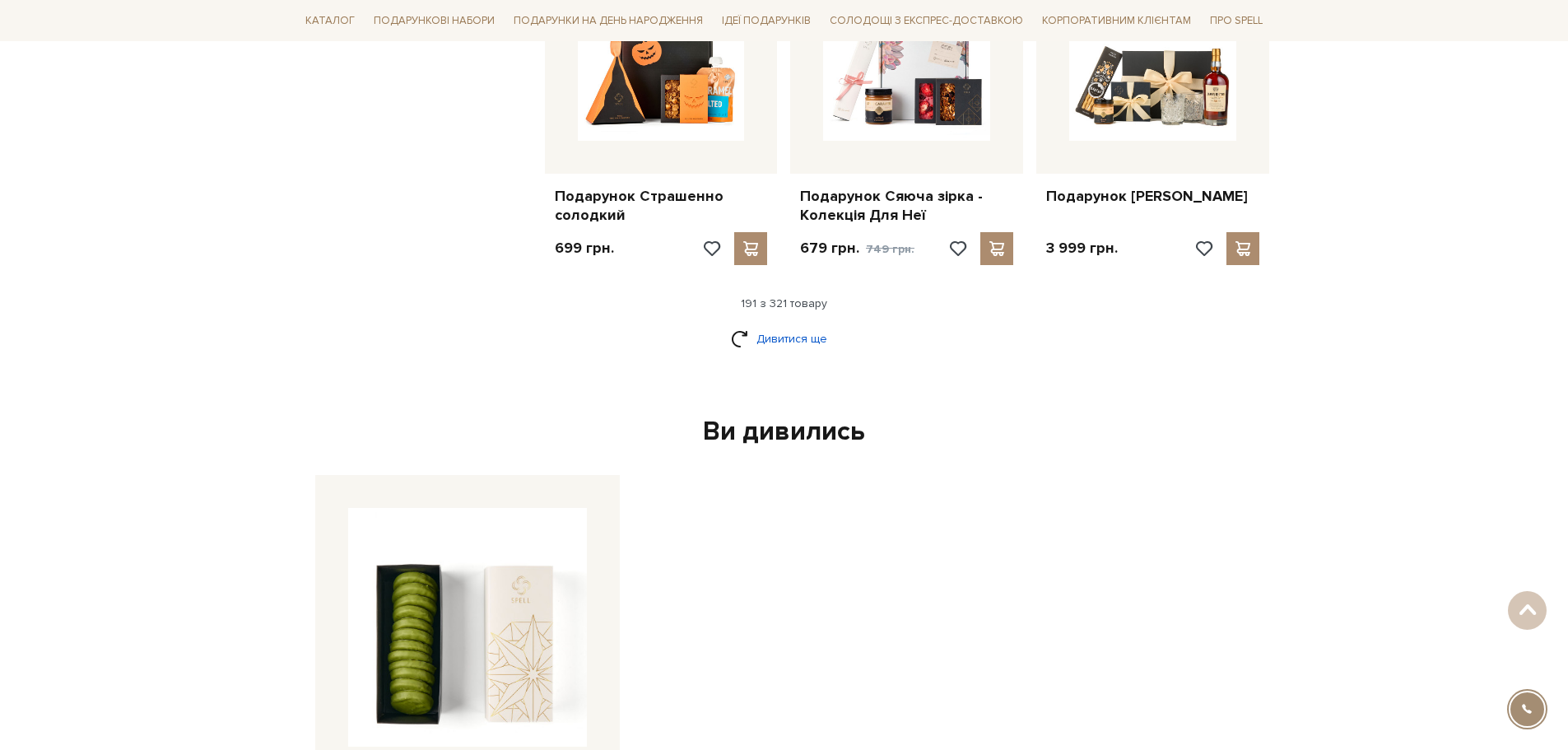
click at [807, 324] on link "Дивитися ще" at bounding box center [784, 338] width 107 height 29
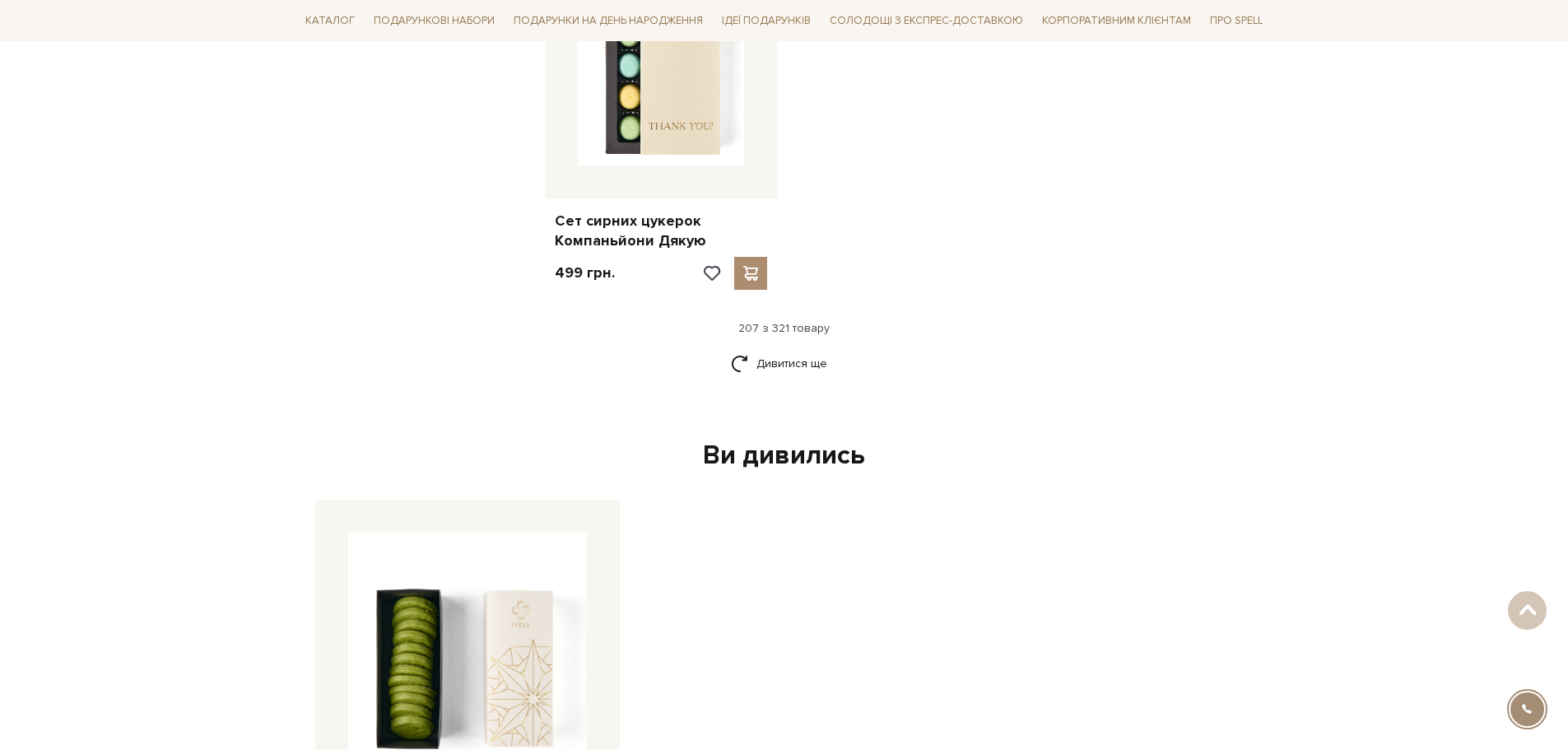
scroll to position [24701, 0]
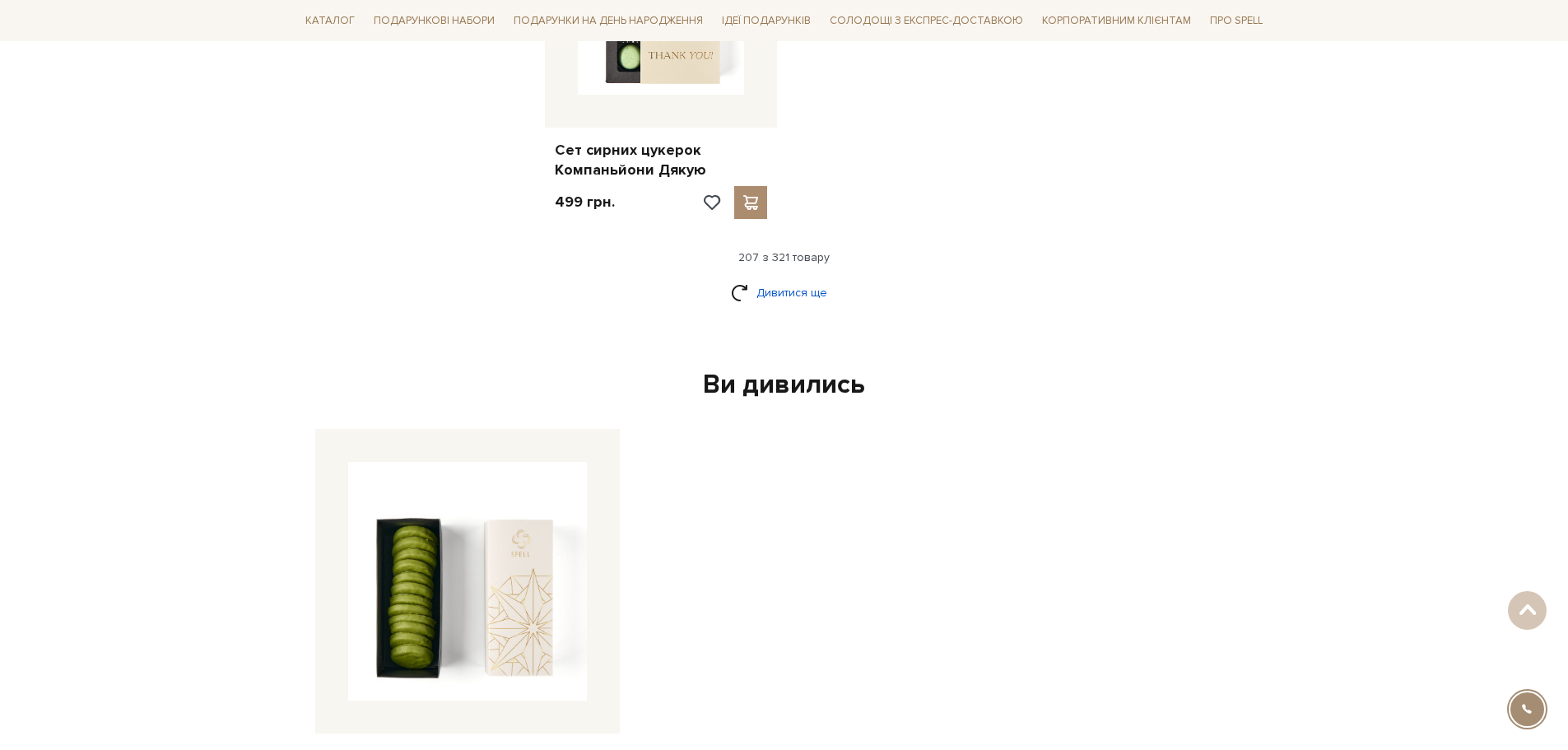
click at [792, 278] on link "Дивитися ще" at bounding box center [784, 292] width 107 height 29
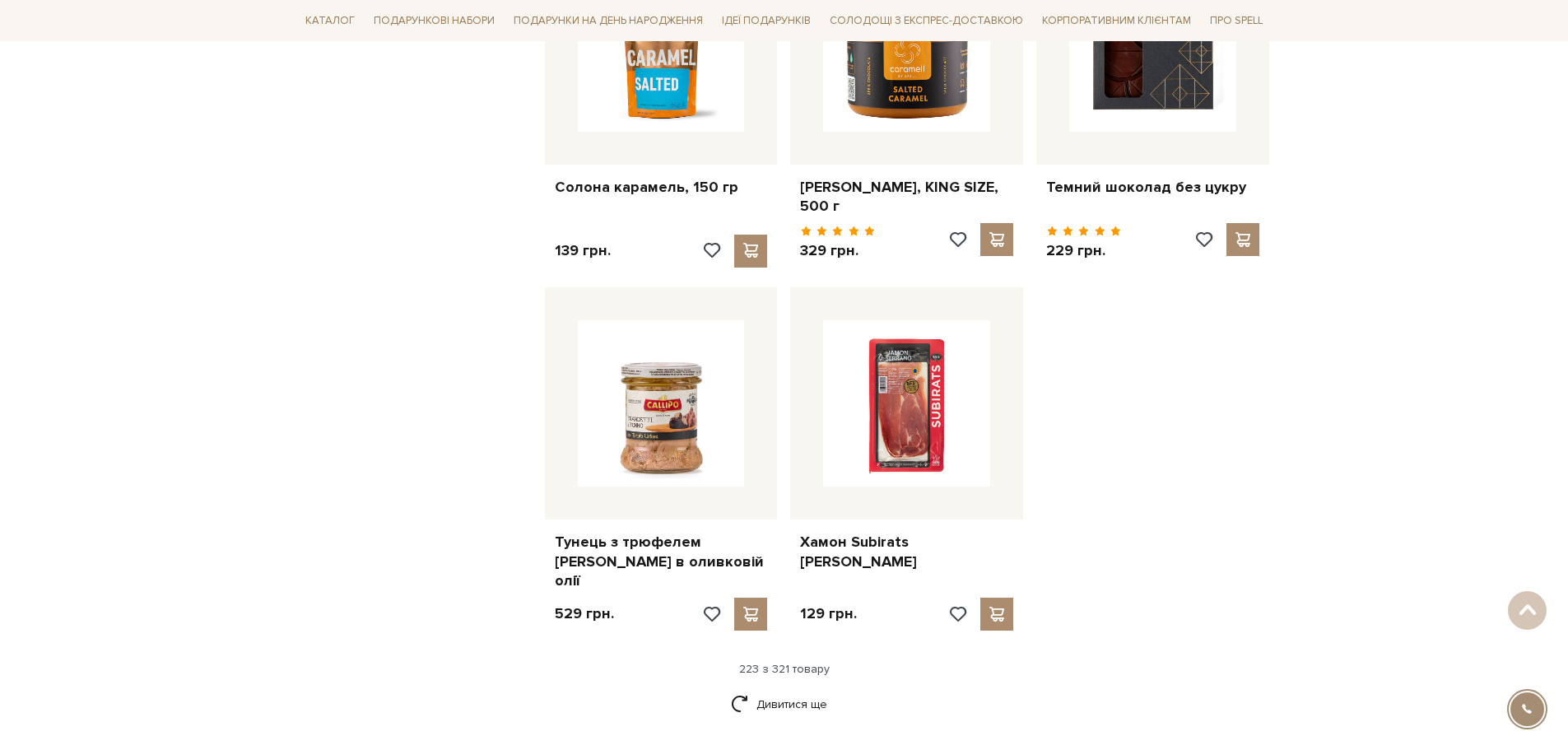
scroll to position [26019, 0]
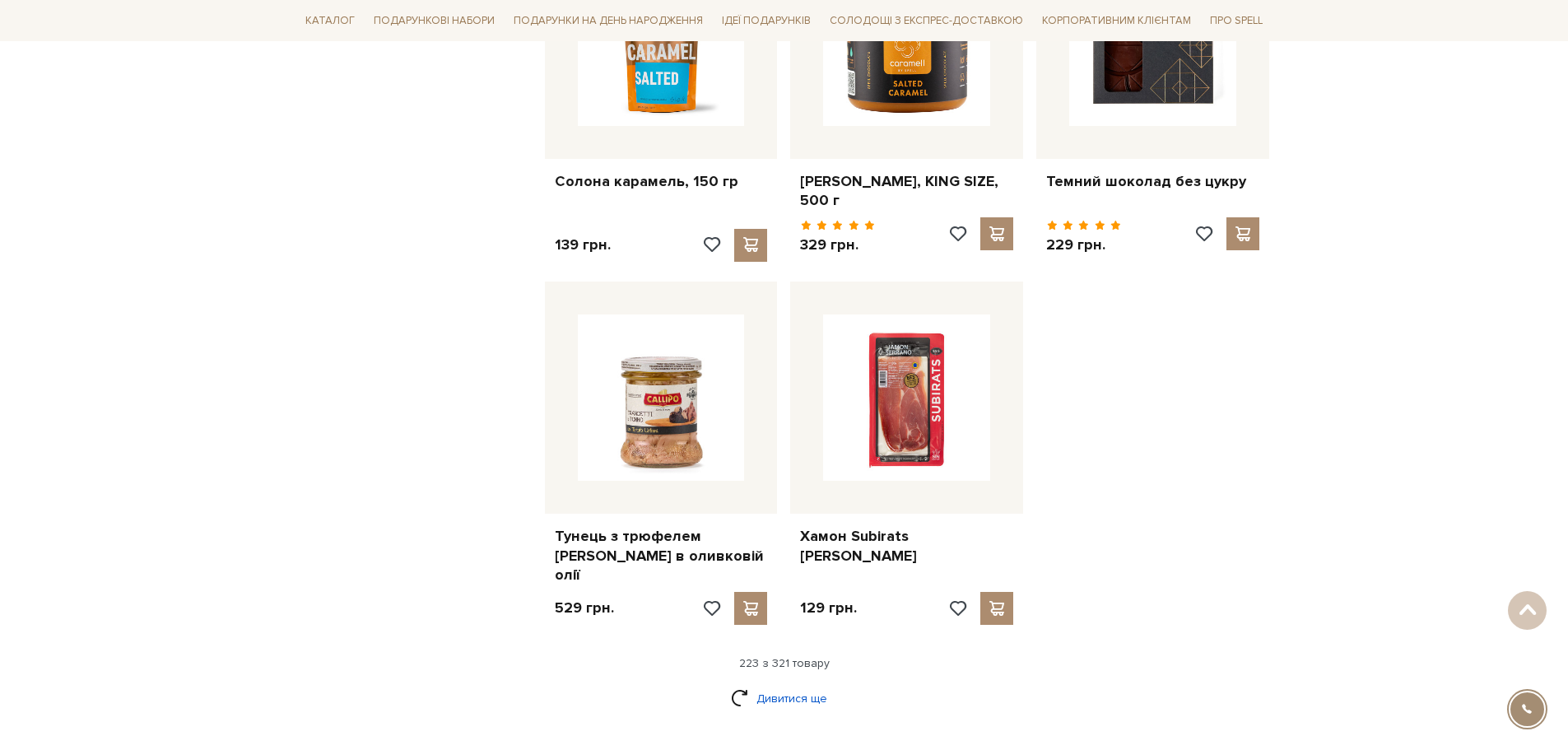
click at [783, 684] on link "Дивитися ще" at bounding box center [784, 698] width 107 height 29
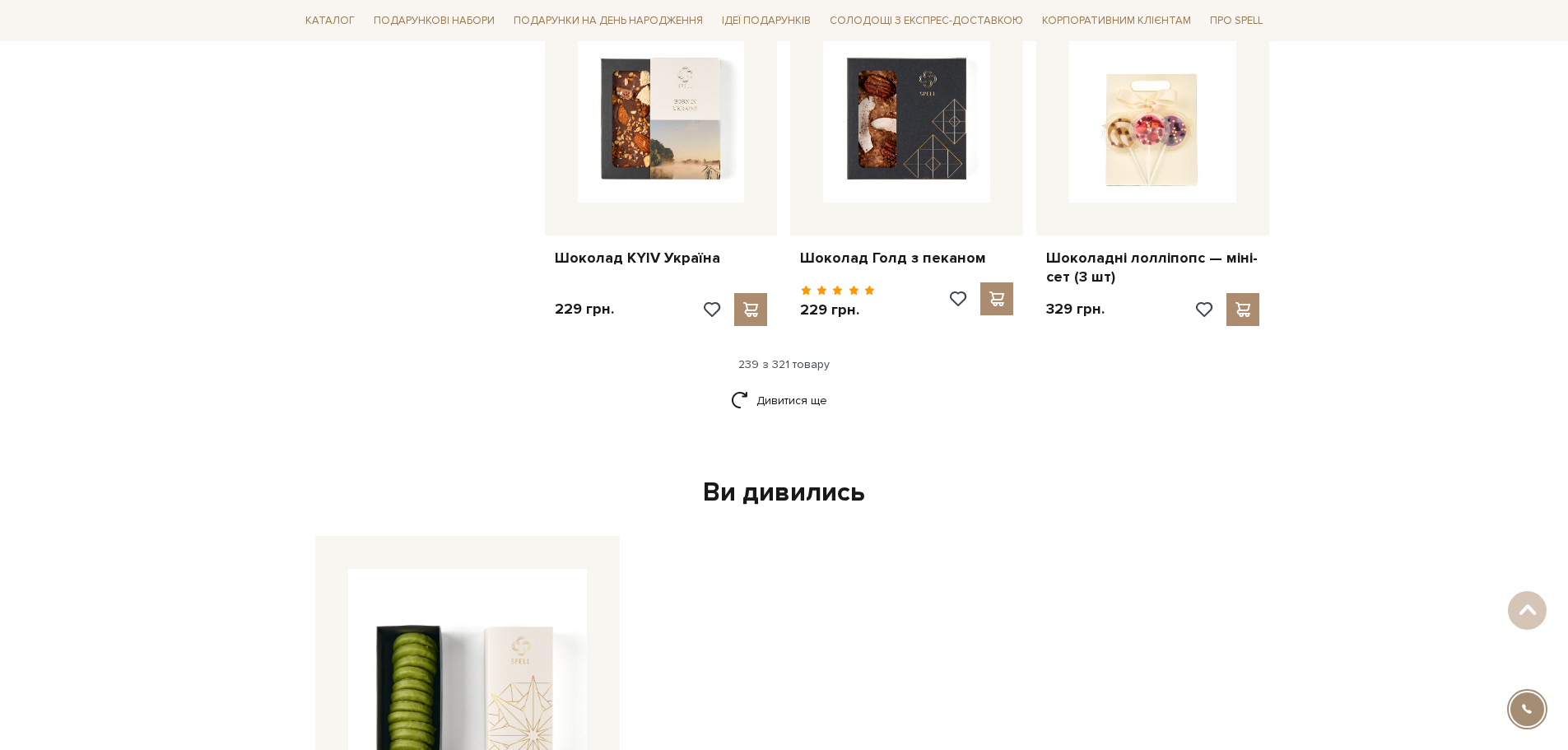
scroll to position [28088, 0]
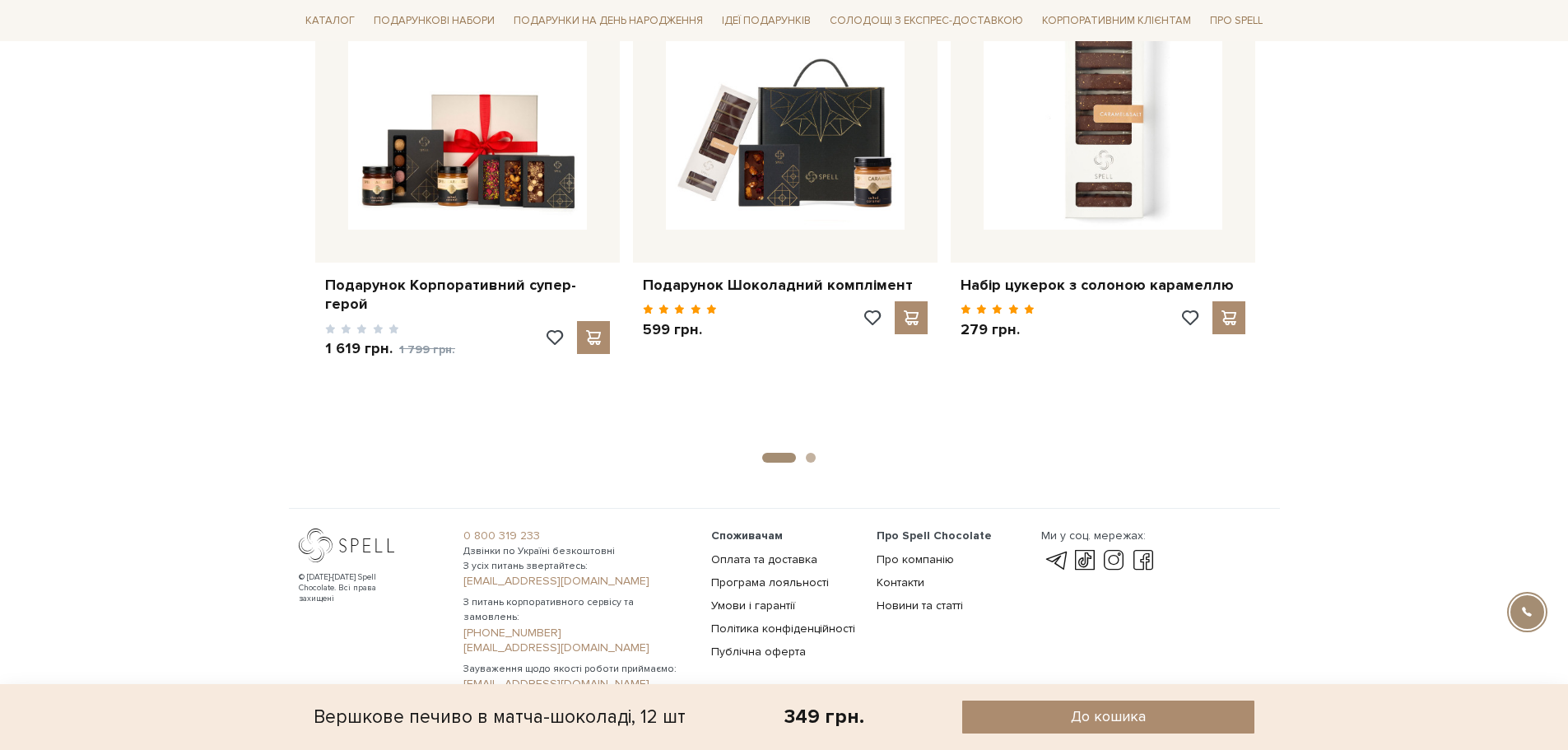
scroll to position [1164, 0]
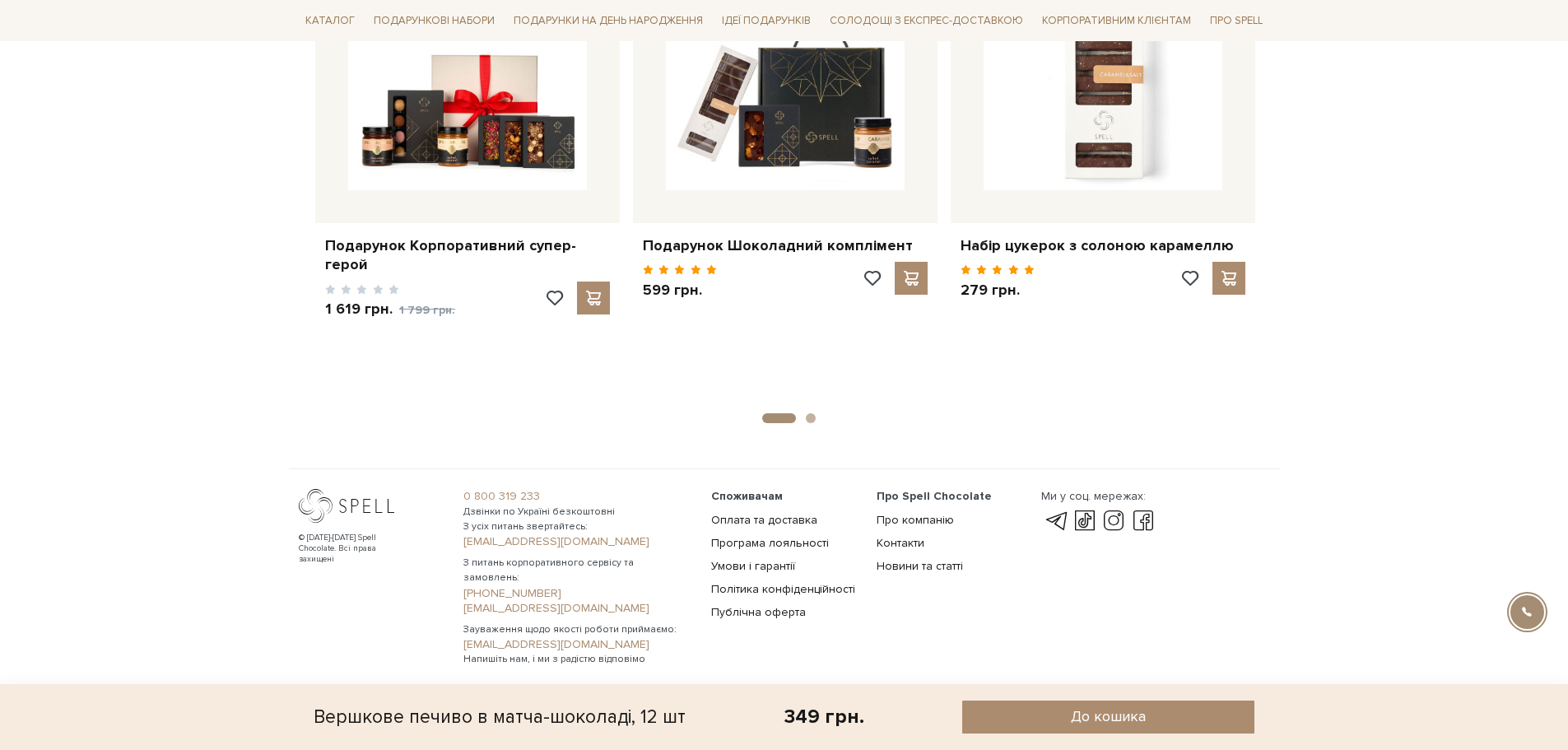
click at [811, 416] on button "2" at bounding box center [811, 418] width 10 height 10
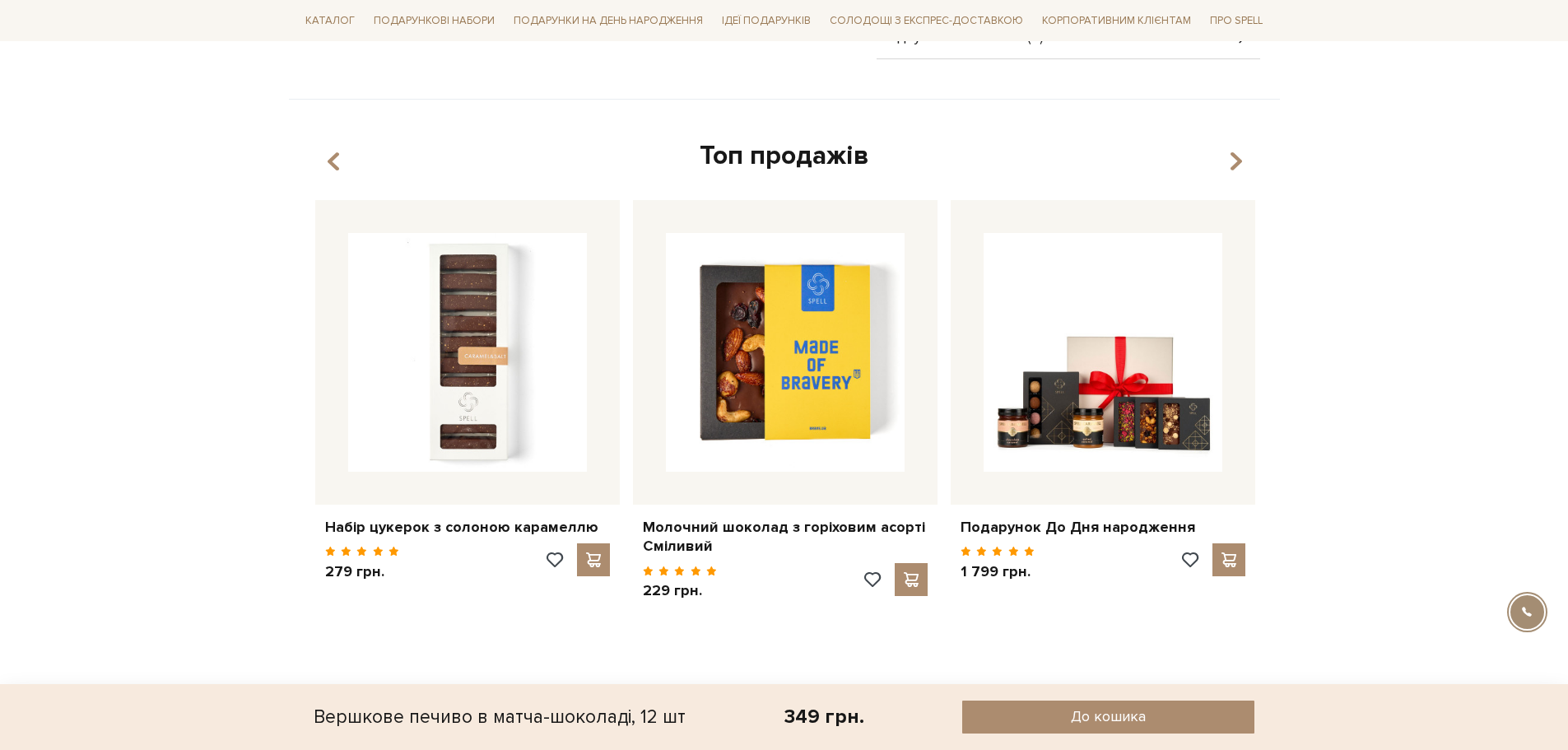
scroll to position [835, 0]
